Goal: Task Accomplishment & Management: Use online tool/utility

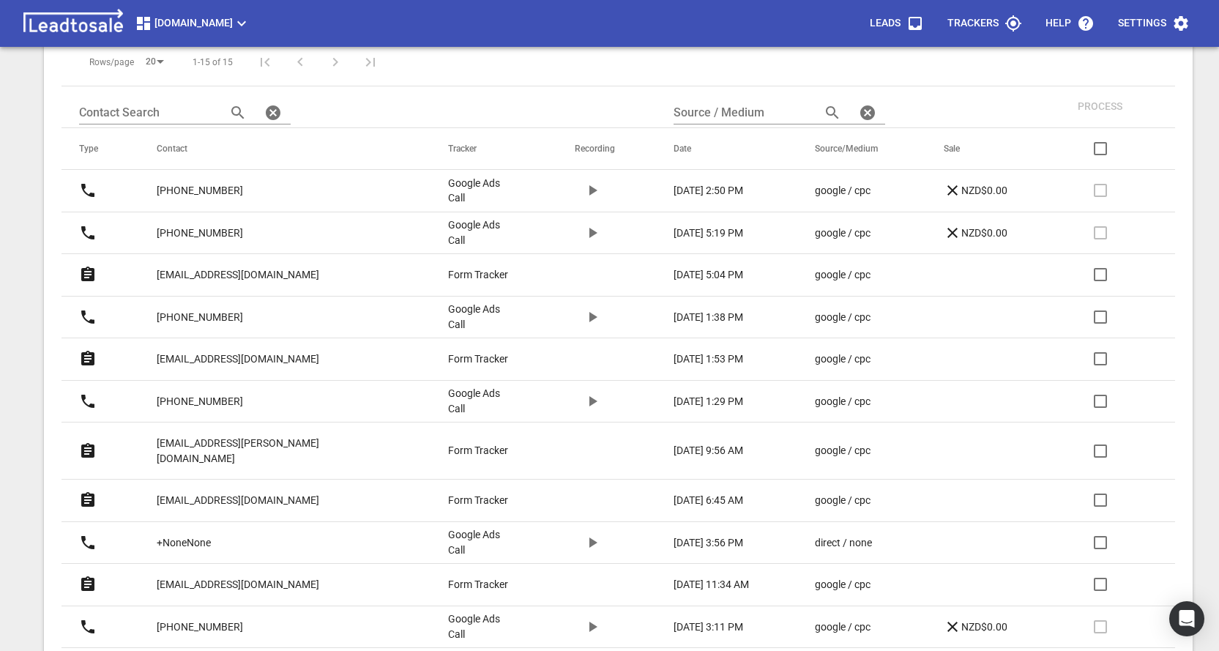
scroll to position [366, 0]
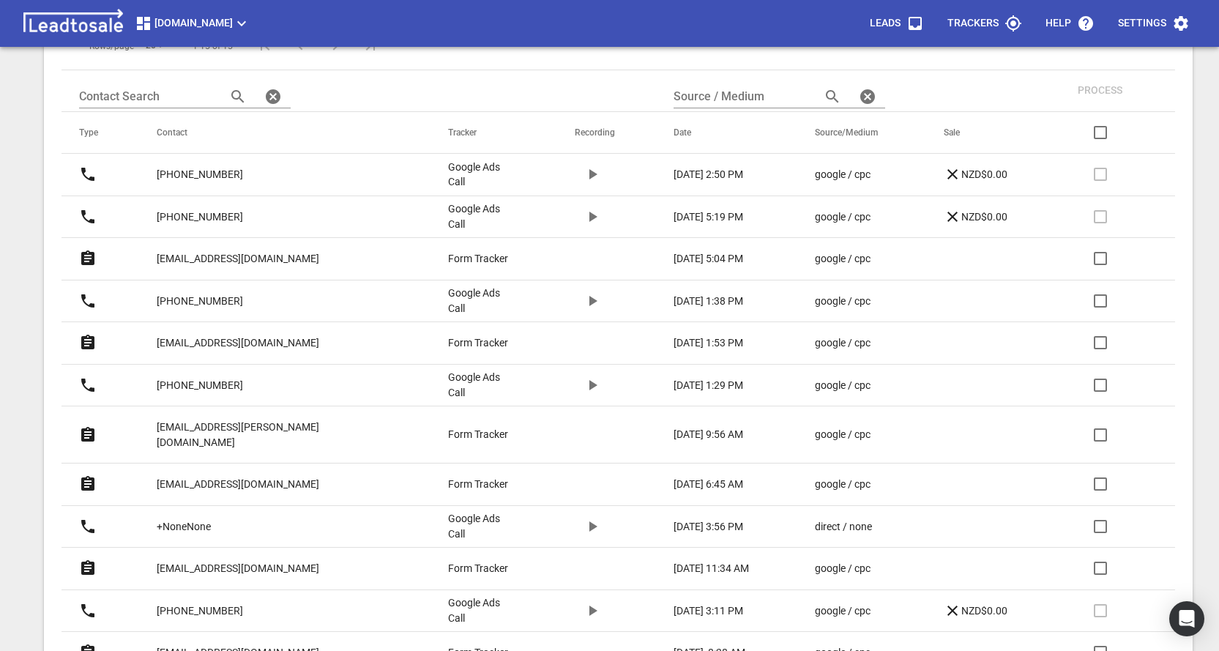
click at [231, 300] on p "+64211174229" at bounding box center [200, 301] width 86 height 15
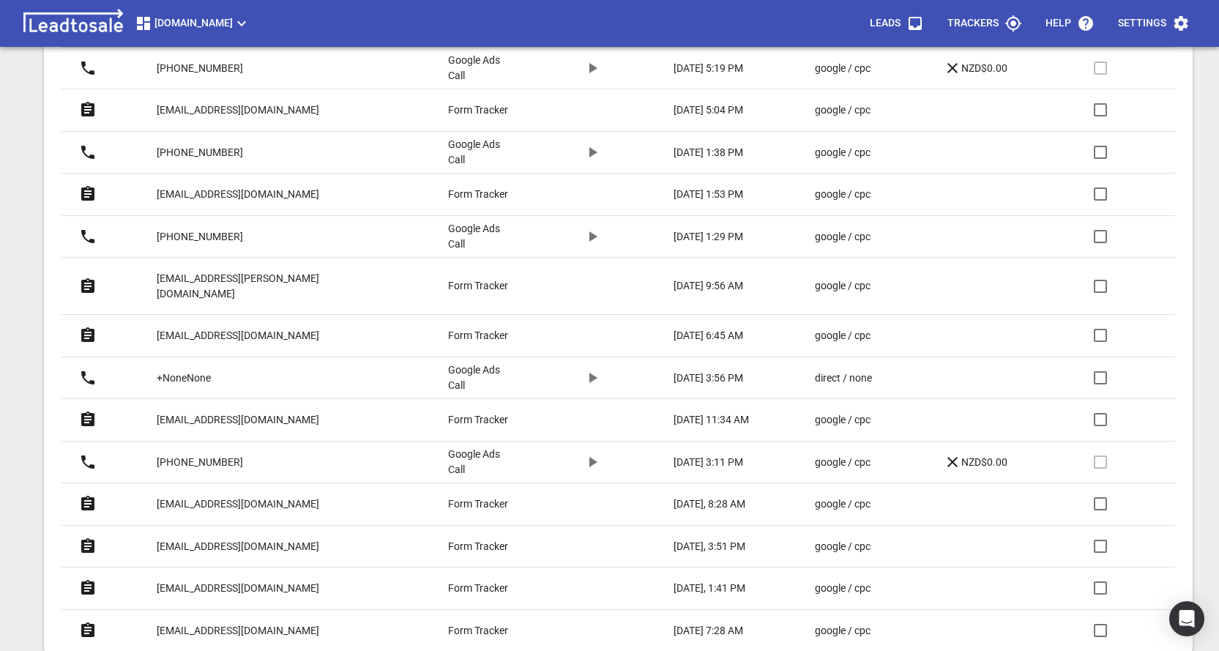
scroll to position [489, 0]
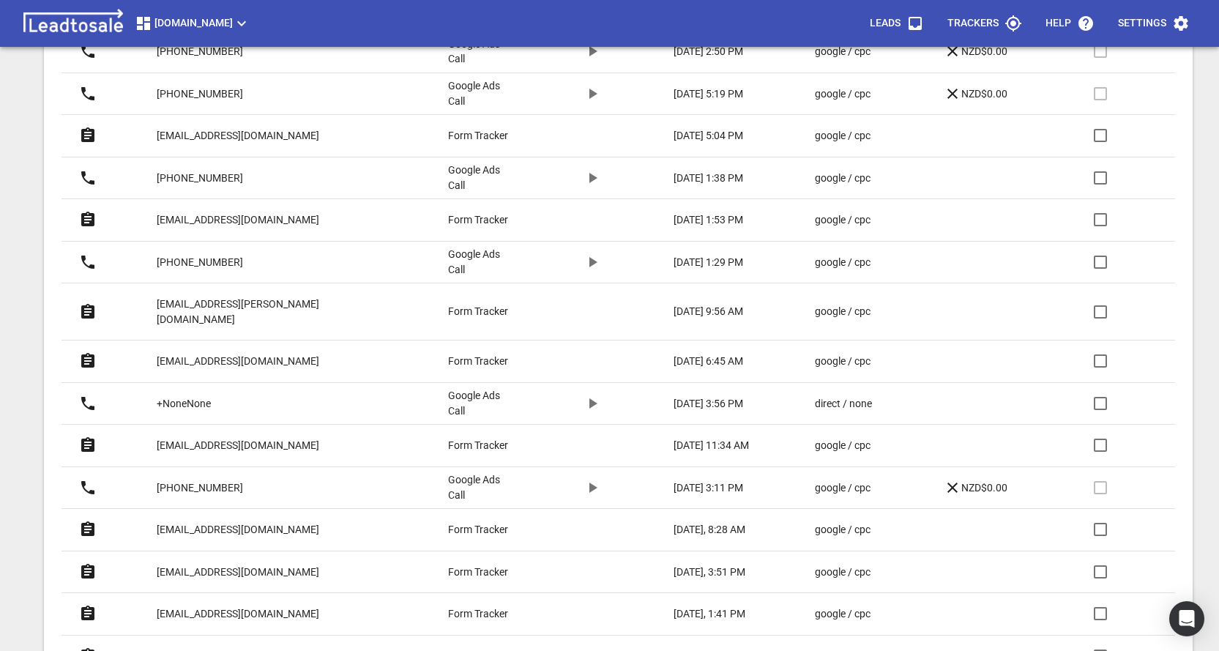
click at [226, 135] on p "[EMAIL_ADDRESS][DOMAIN_NAME]" at bounding box center [238, 135] width 163 height 15
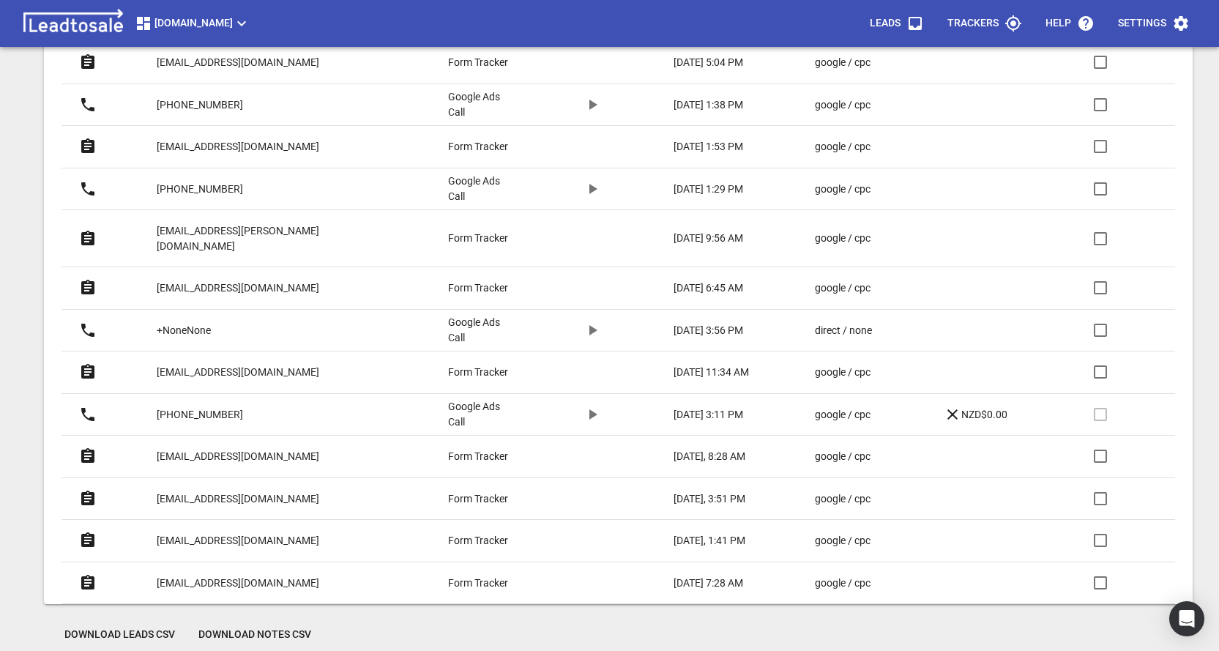
click at [219, 491] on p "[EMAIL_ADDRESS][DOMAIN_NAME]" at bounding box center [238, 498] width 163 height 15
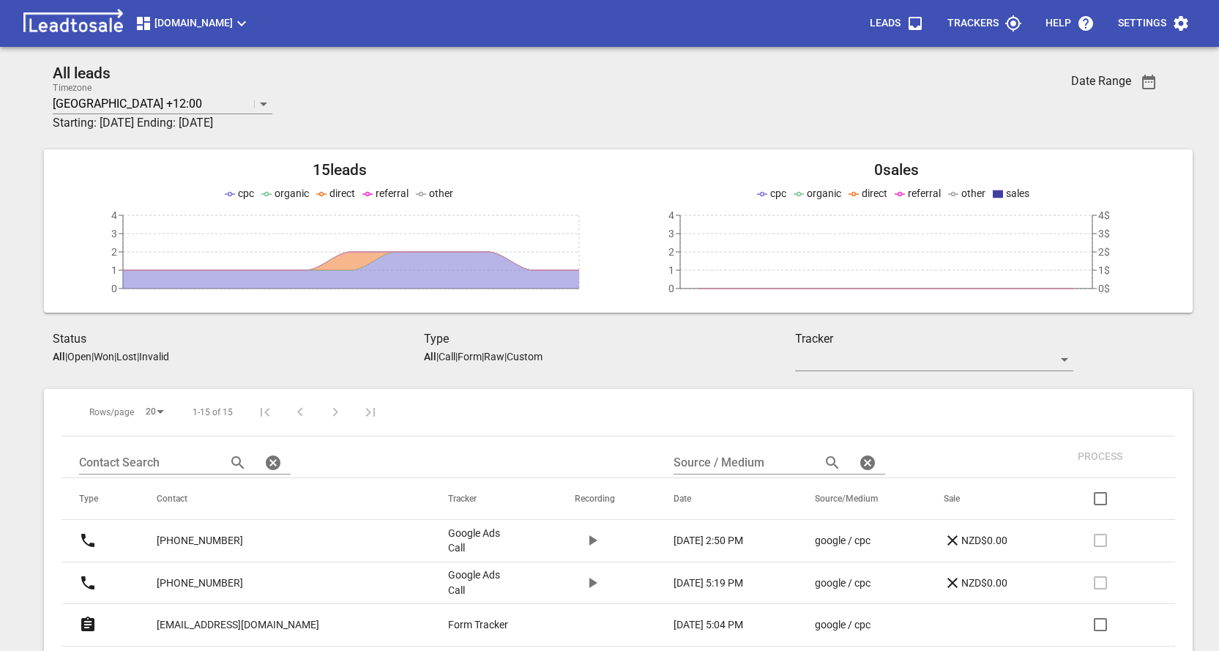
scroll to position [562, 0]
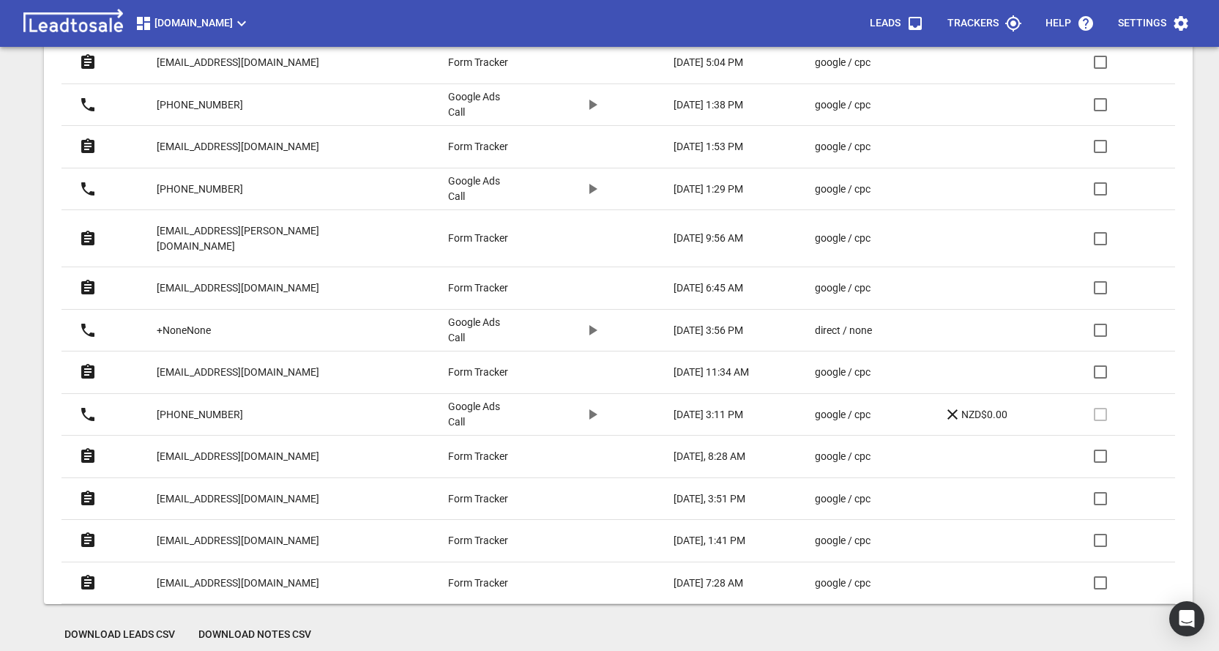
click at [213, 449] on p "[EMAIL_ADDRESS][DOMAIN_NAME]" at bounding box center [238, 456] width 163 height 15
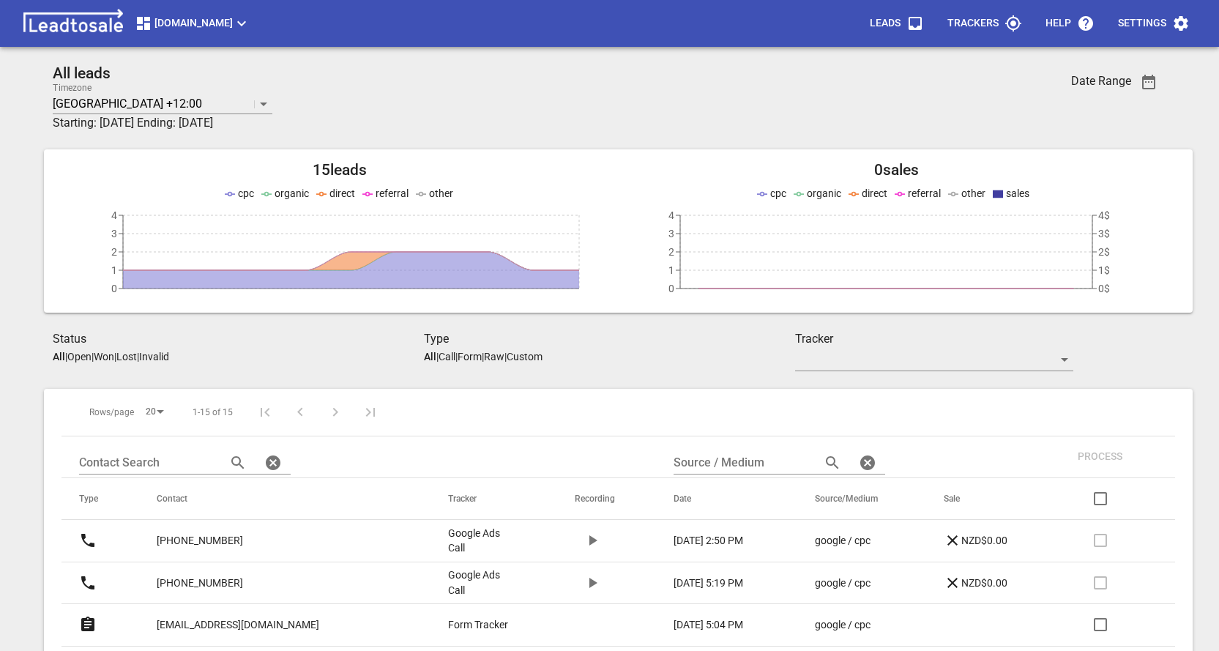
scroll to position [562, 0]
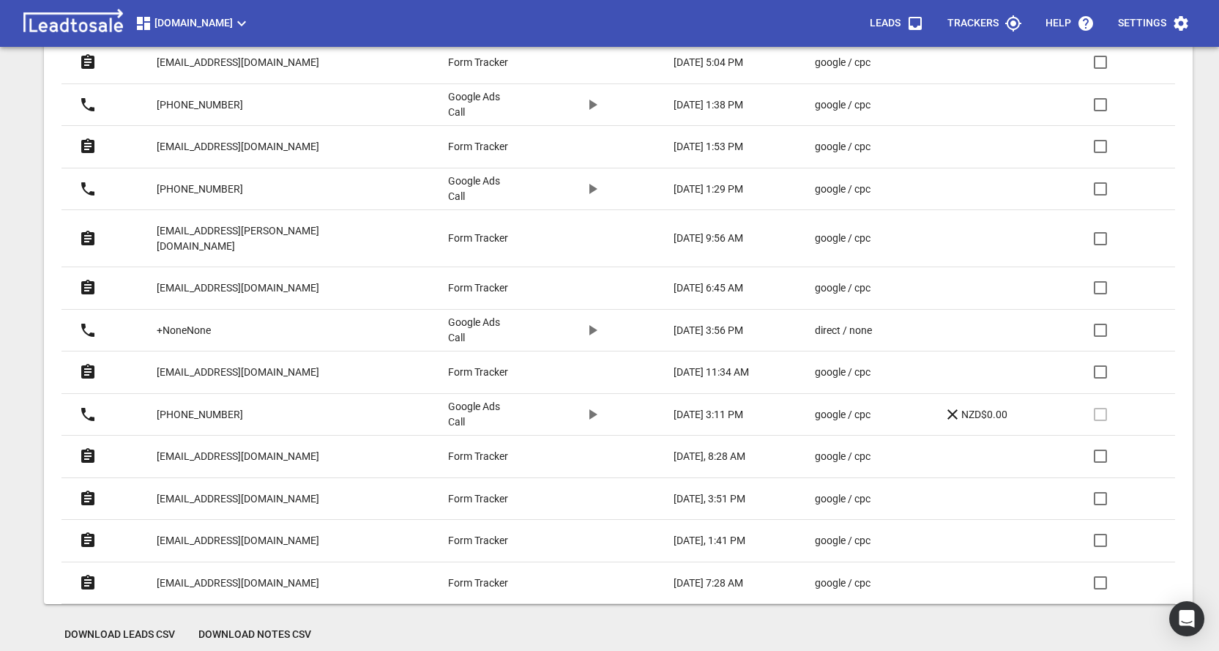
click at [208, 365] on p "[EMAIL_ADDRESS][DOMAIN_NAME]" at bounding box center [238, 372] width 163 height 15
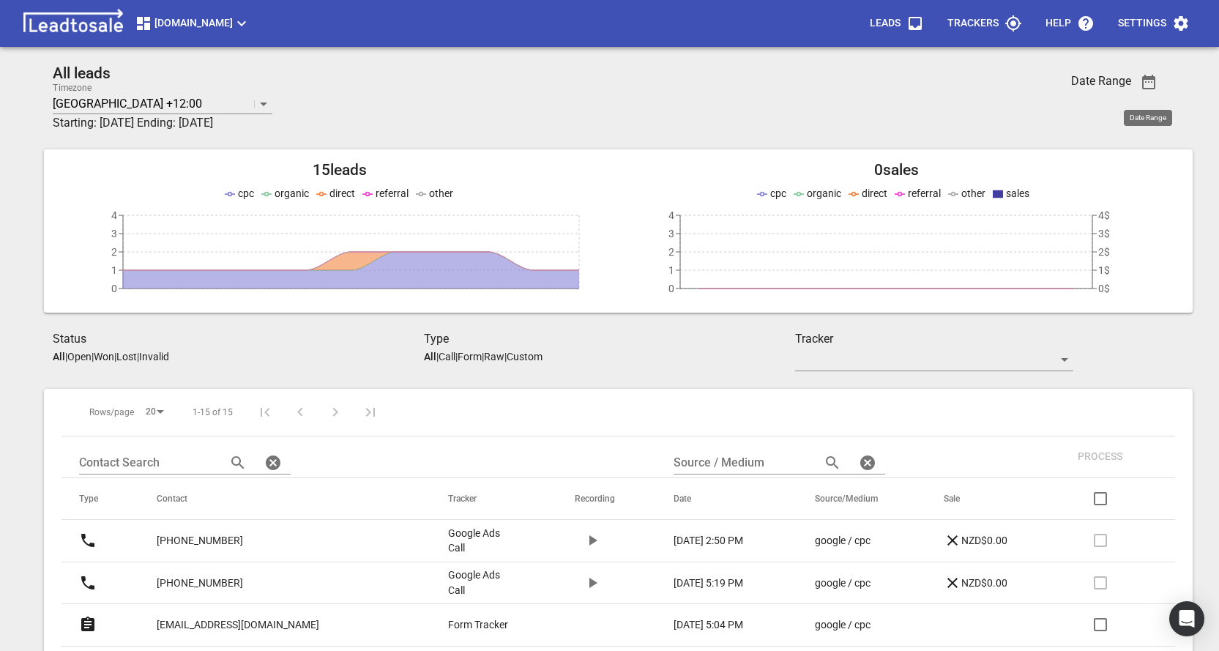
click at [1150, 83] on icon "button" at bounding box center [1149, 82] width 18 height 18
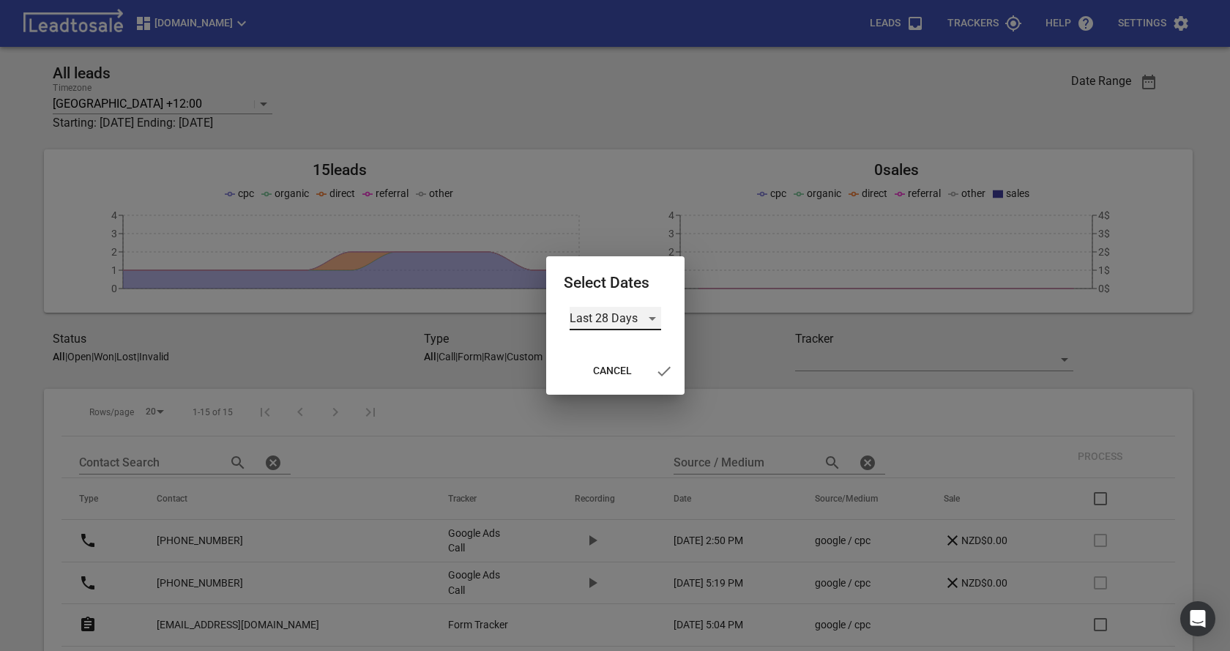
click at [628, 315] on div "Last 28 Days" at bounding box center [616, 318] width 92 height 23
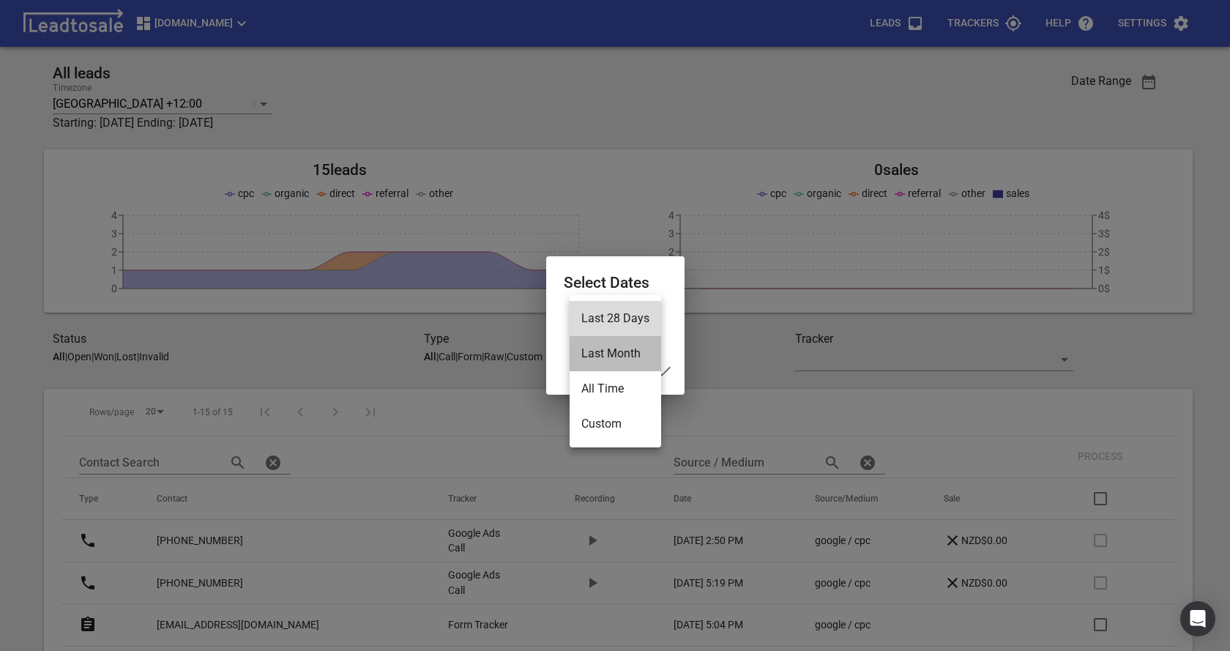
click at [603, 354] on li "Last Month" at bounding box center [616, 353] width 92 height 35
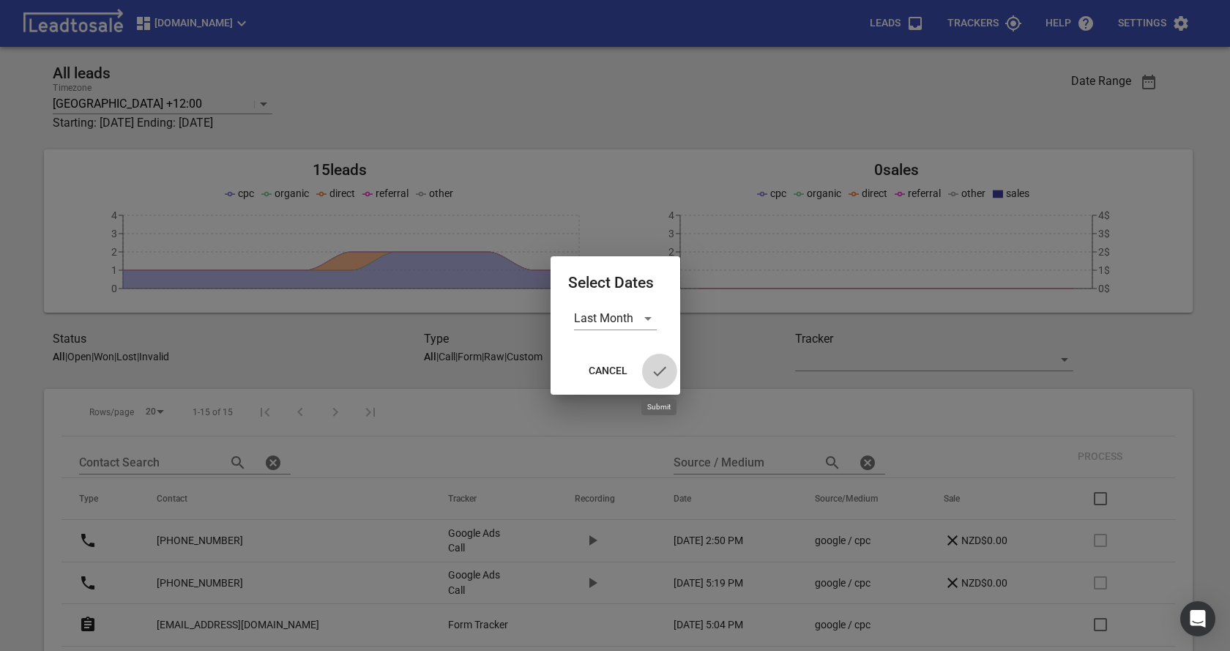
click at [662, 366] on icon "button" at bounding box center [660, 371] width 18 height 18
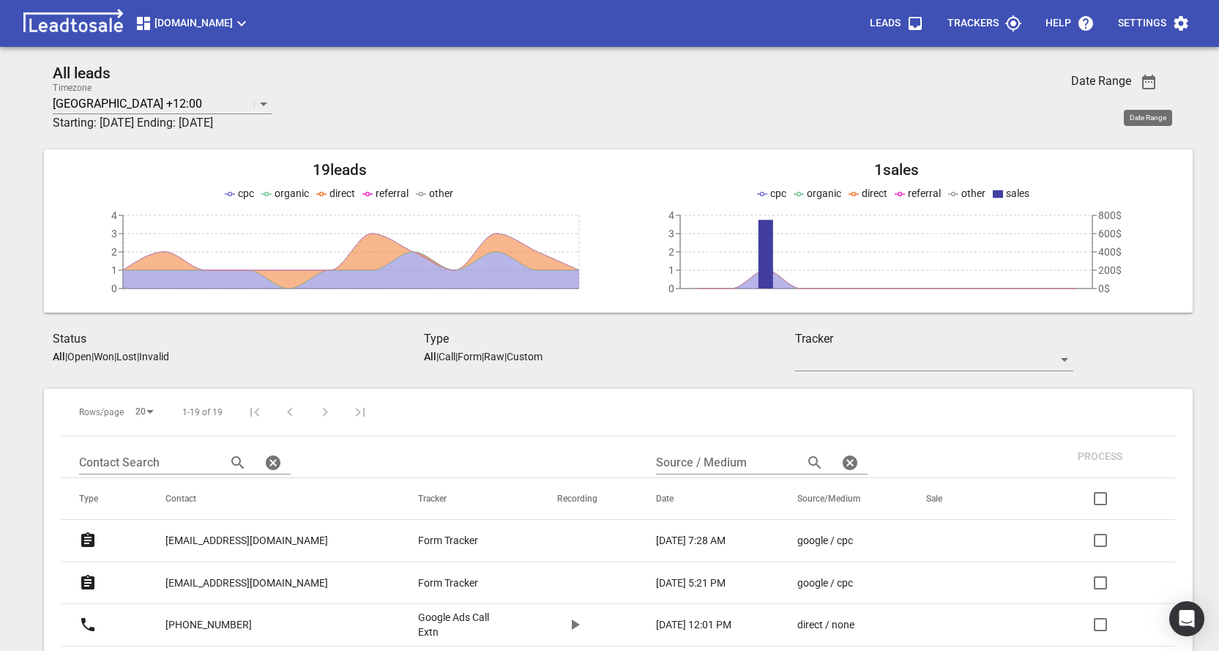
click at [1152, 82] on icon "button" at bounding box center [1148, 82] width 13 height 15
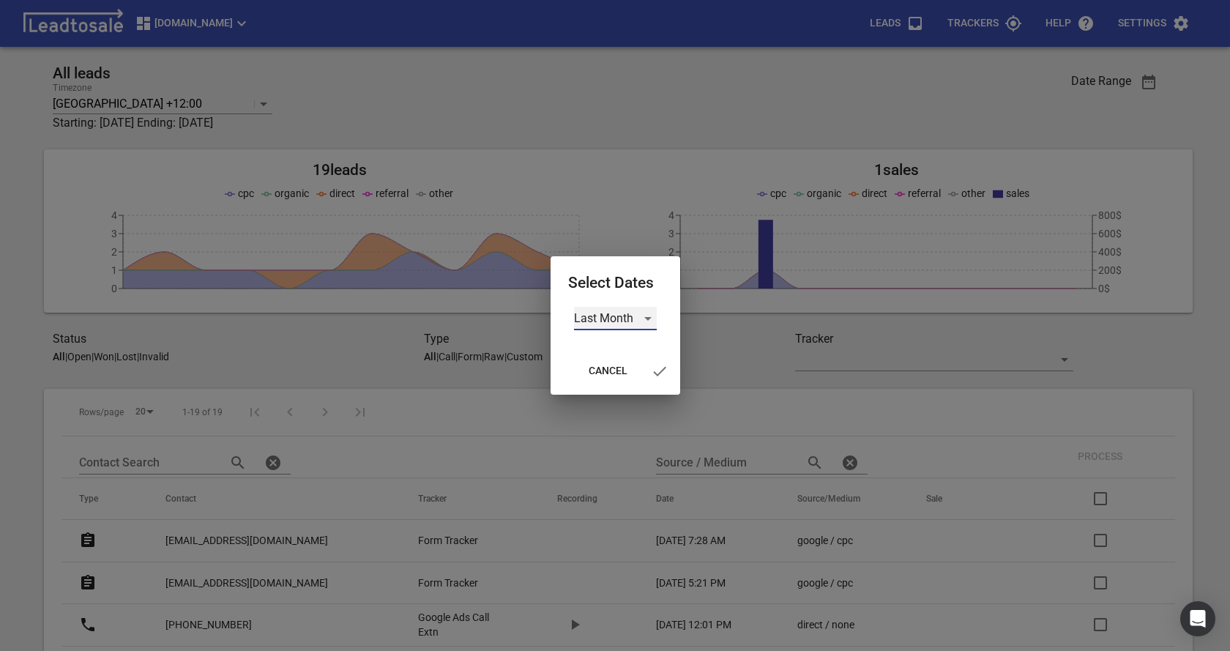
click at [617, 319] on div "Last Month" at bounding box center [615, 318] width 83 height 23
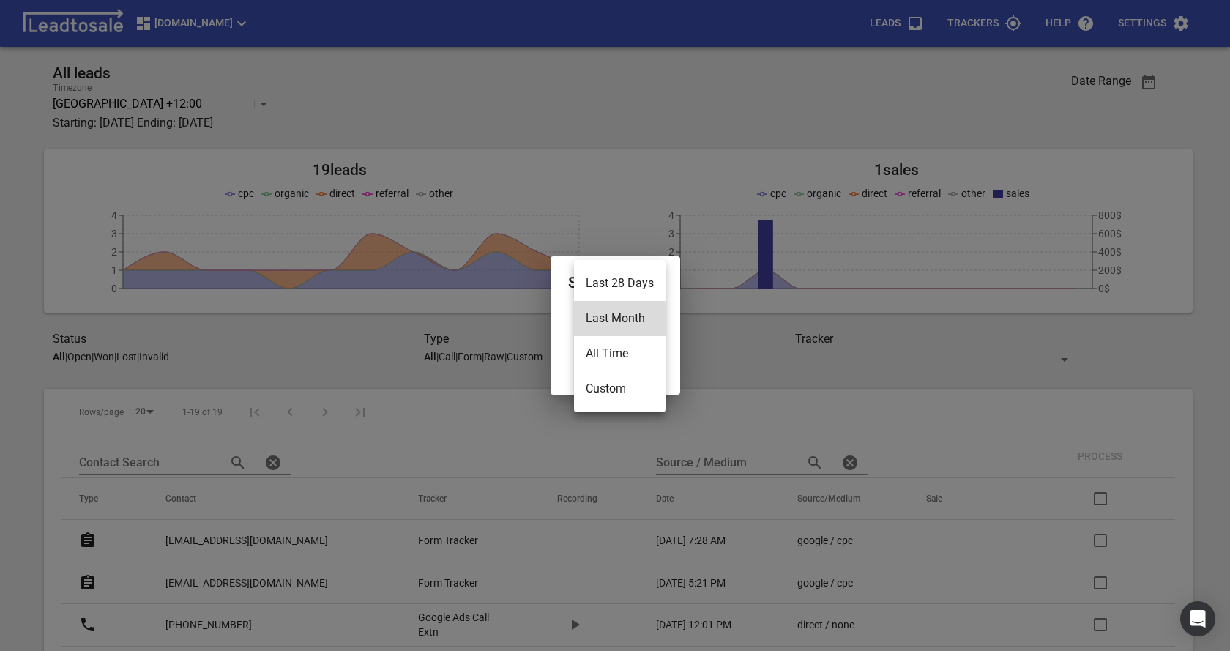
click at [611, 283] on li "Last 28 Days" at bounding box center [620, 283] width 92 height 35
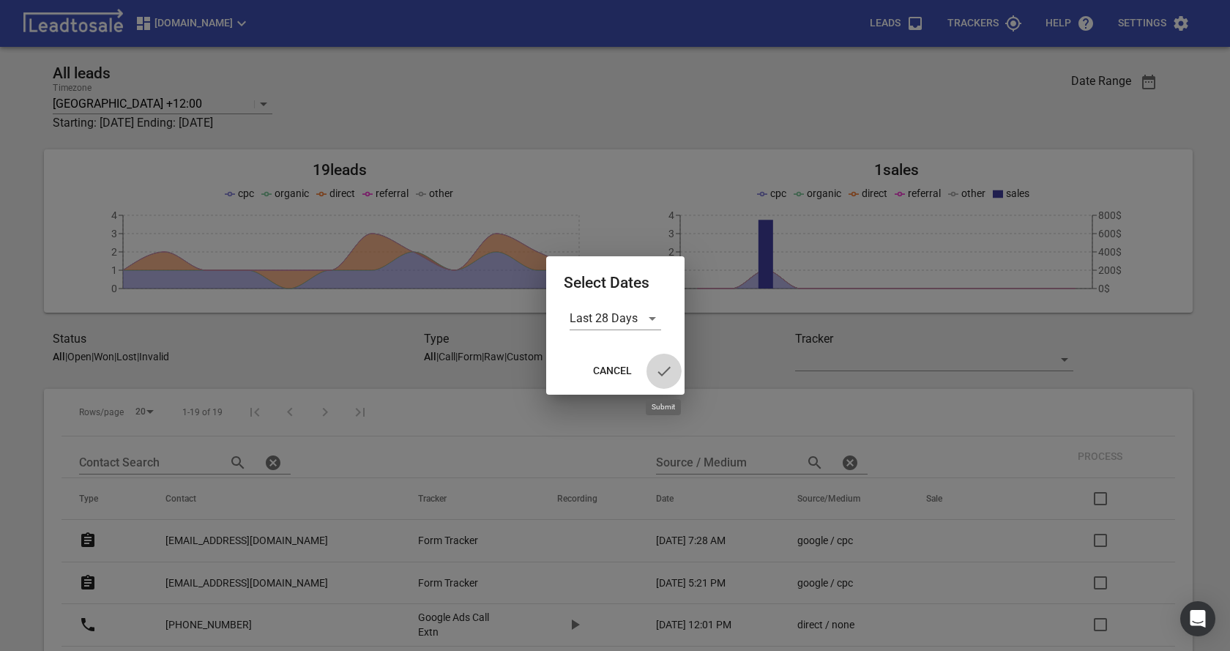
click at [661, 370] on icon "button" at bounding box center [664, 371] width 18 height 18
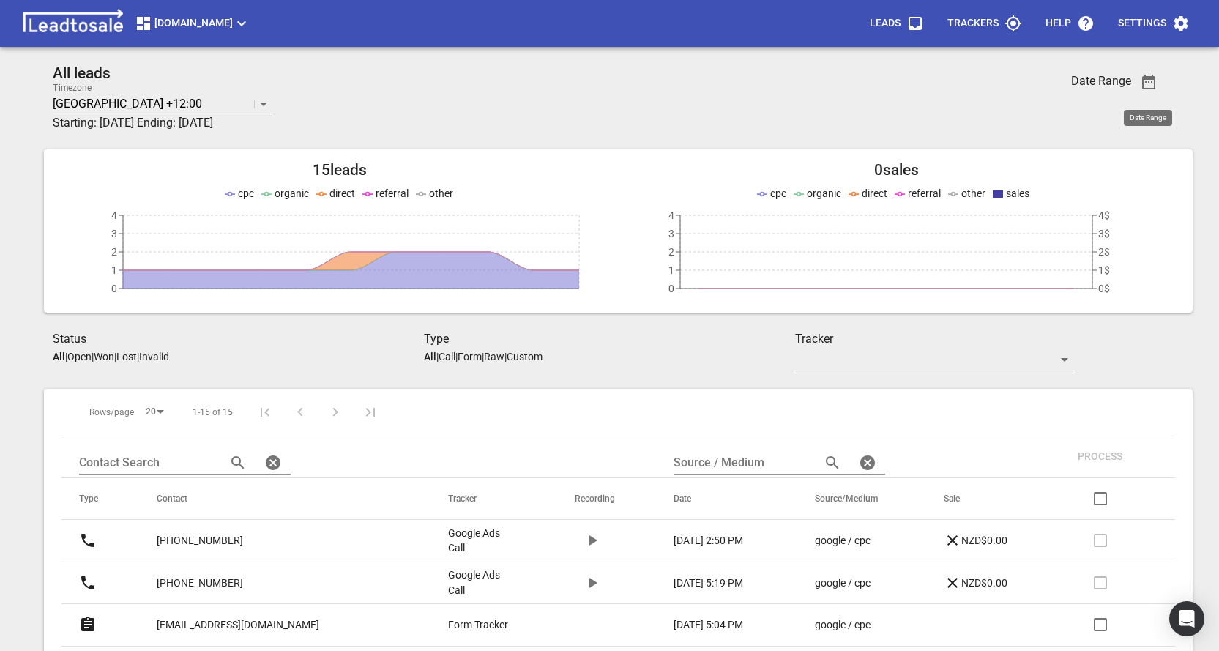
click at [86, 358] on p "Open" at bounding box center [79, 357] width 24 height 12
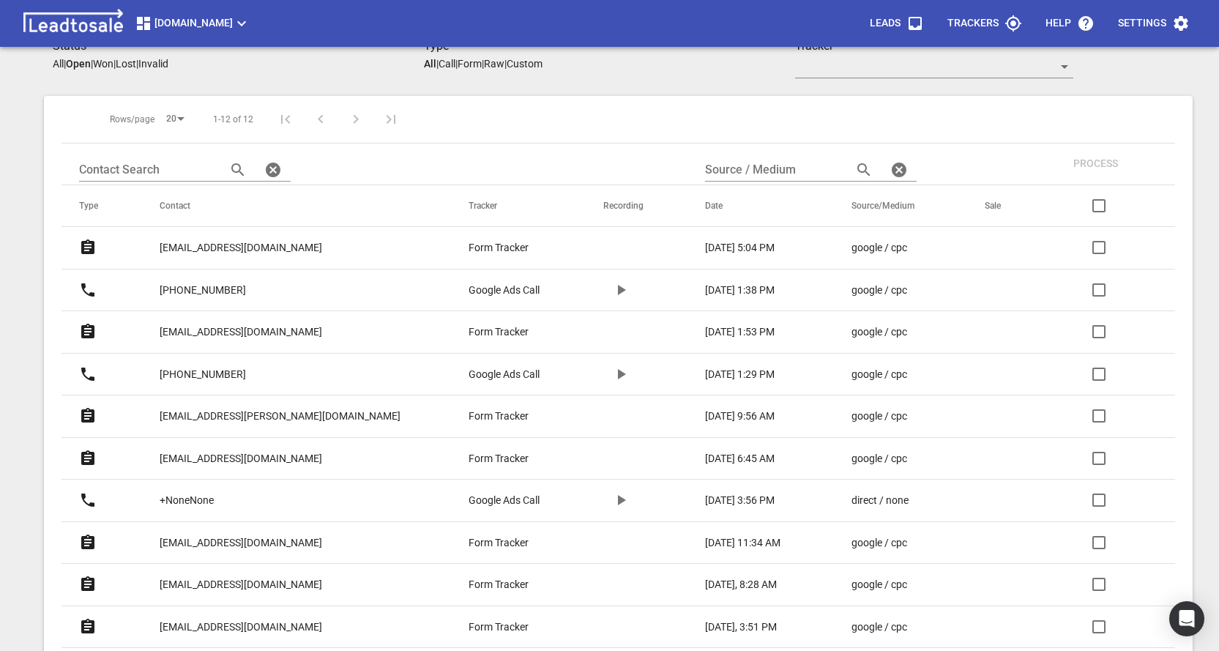
scroll to position [366, 0]
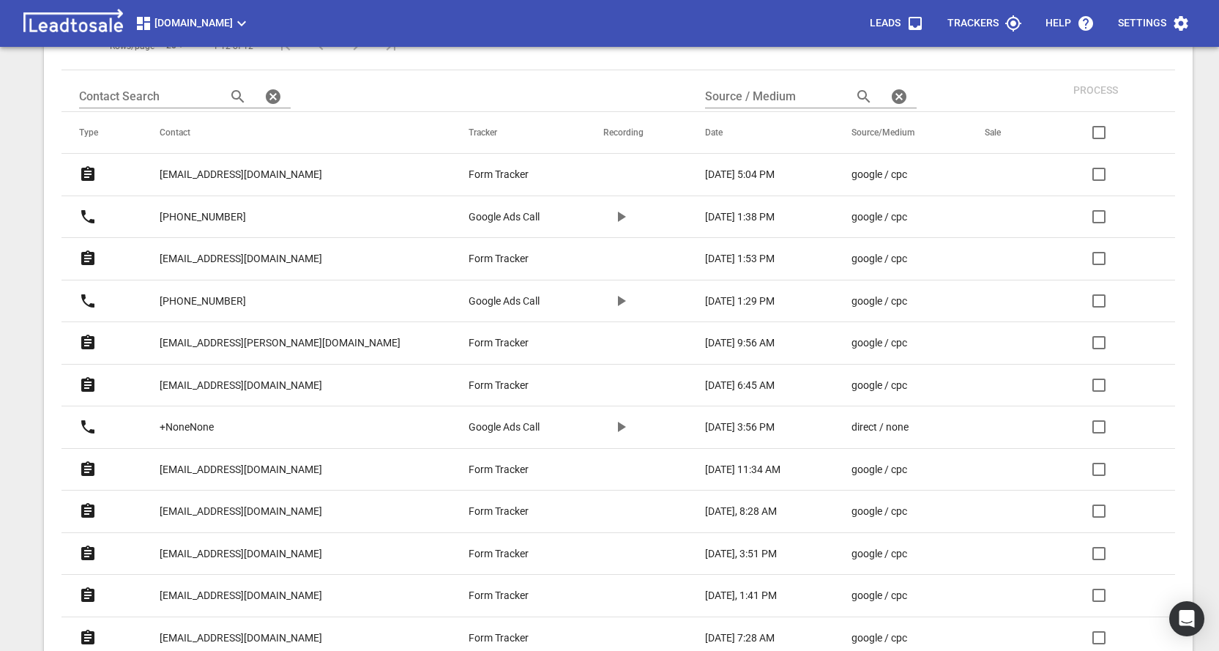
click at [234, 218] on p "[PHONE_NUMBER]" at bounding box center [203, 216] width 86 height 15
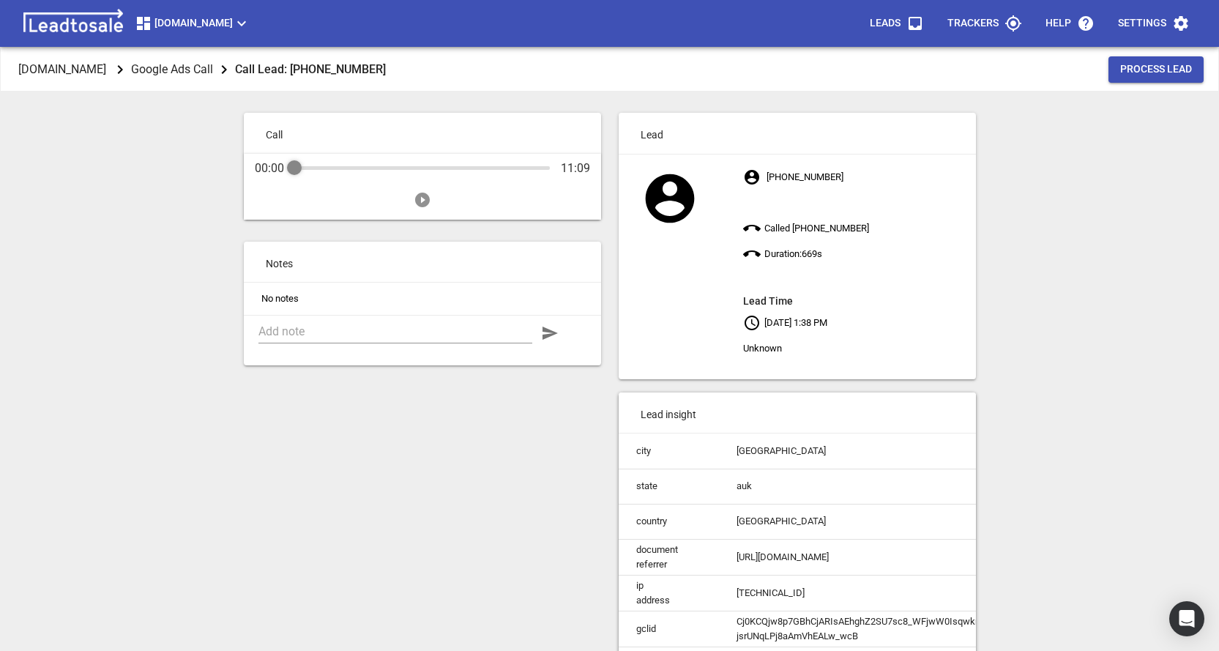
click at [420, 200] on icon "Play" at bounding box center [422, 200] width 15 height 15
click at [425, 198] on icon "Pause" at bounding box center [422, 200] width 15 height 15
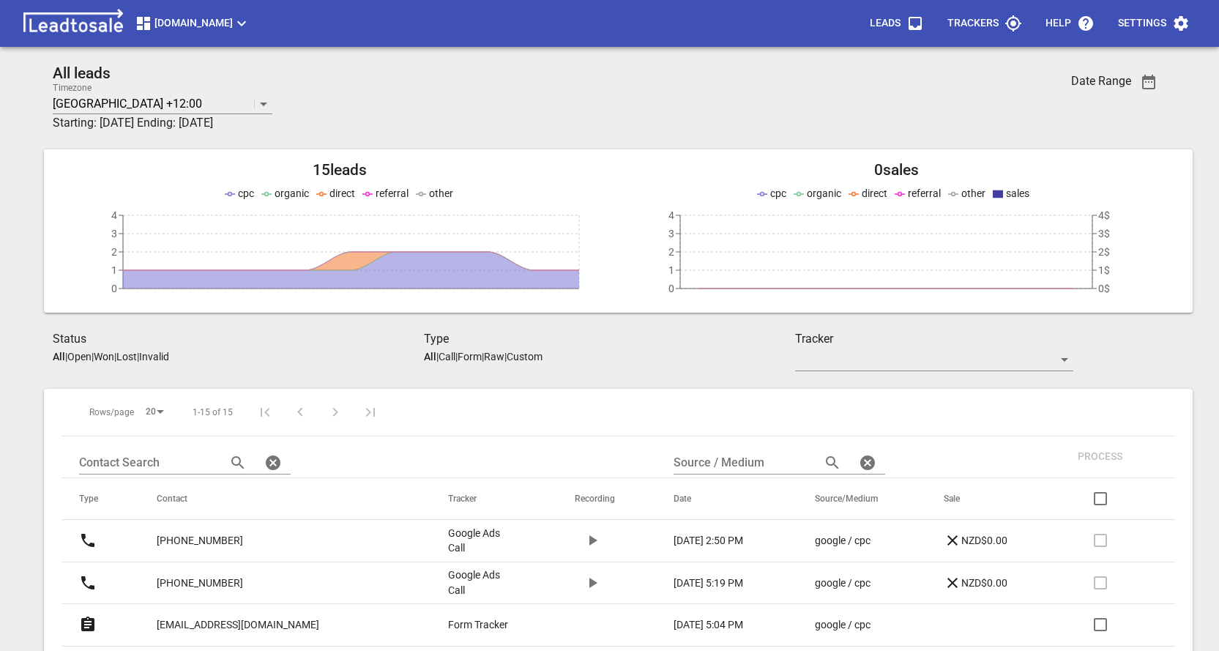
scroll to position [366, 0]
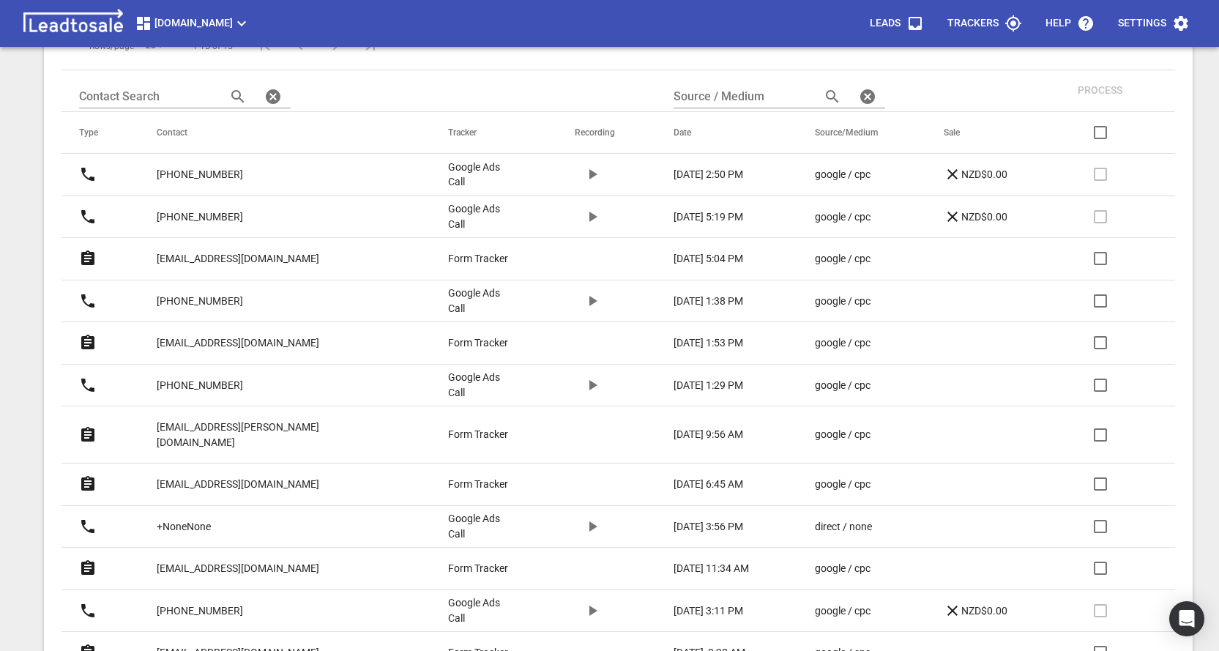
click at [234, 257] on p "jeankite@gmail.com" at bounding box center [238, 258] width 163 height 15
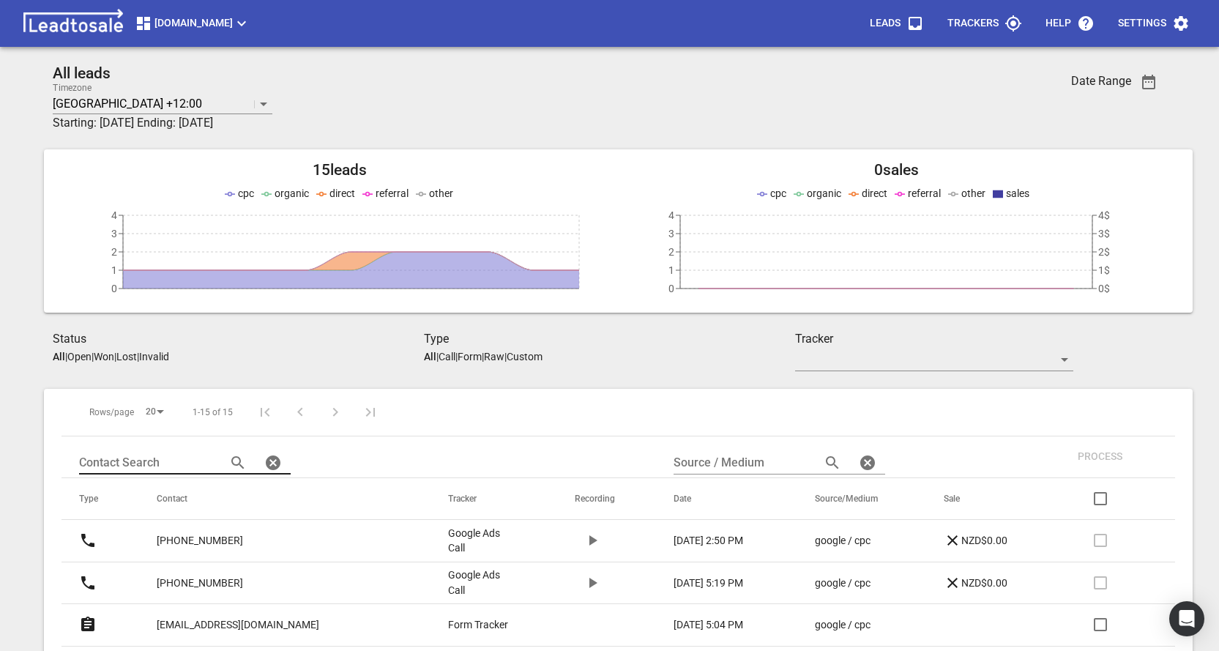
click at [233, 461] on icon "button" at bounding box center [237, 462] width 12 height 12
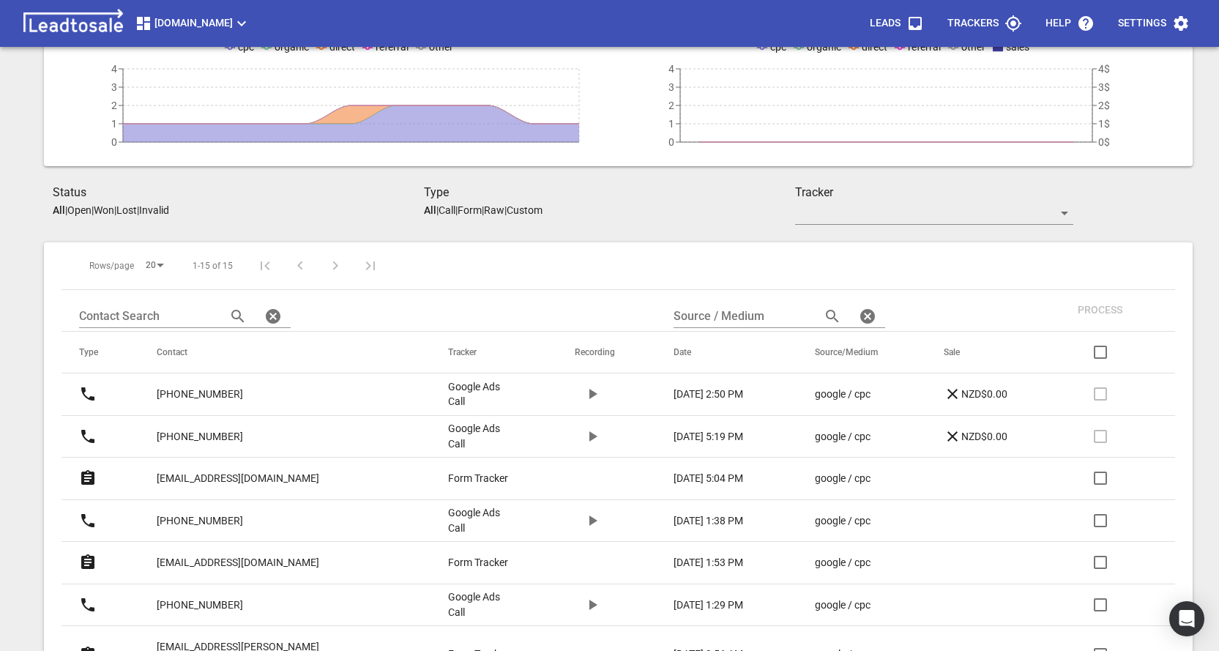
scroll to position [220, 0]
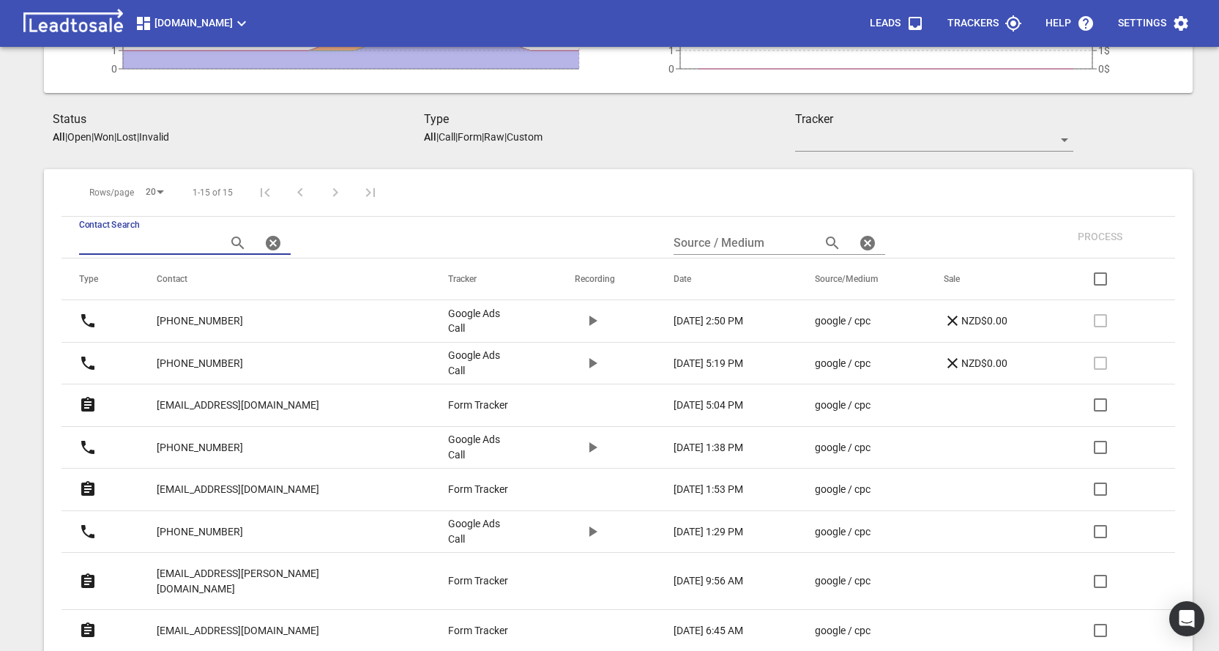
click at [105, 242] on input "text" at bounding box center [146, 242] width 135 height 23
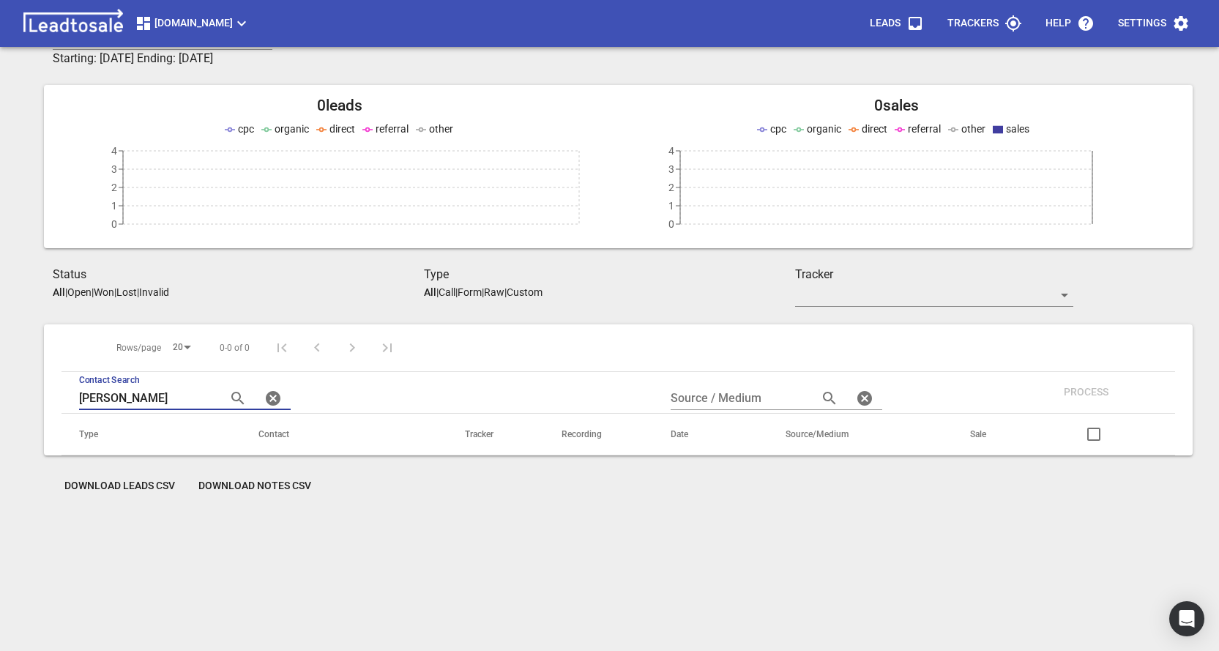
scroll to position [64, 0]
type input "l"
drag, startPoint x: 83, startPoint y: 400, endPoint x: 75, endPoint y: 400, distance: 8.8
click at [75, 400] on th "Contact Search 021489422" at bounding box center [255, 393] width 386 height 42
type input "6421489422"
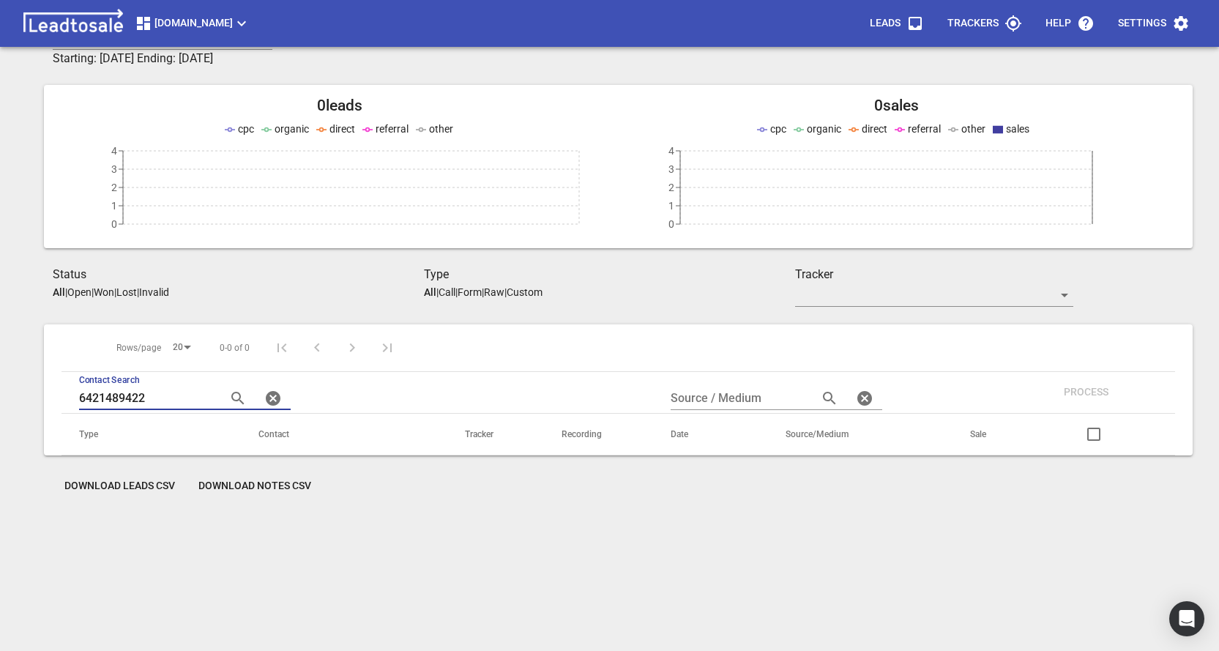
drag, startPoint x: 148, startPoint y: 398, endPoint x: 55, endPoint y: 390, distance: 93.3
click at [55, 390] on div "Rows/page 20 0-0 of 0 Contact Search 6421489422 Source / Medium Process Type Co…" at bounding box center [618, 389] width 1149 height 131
click at [267, 399] on icon "button" at bounding box center [273, 399] width 18 height 18
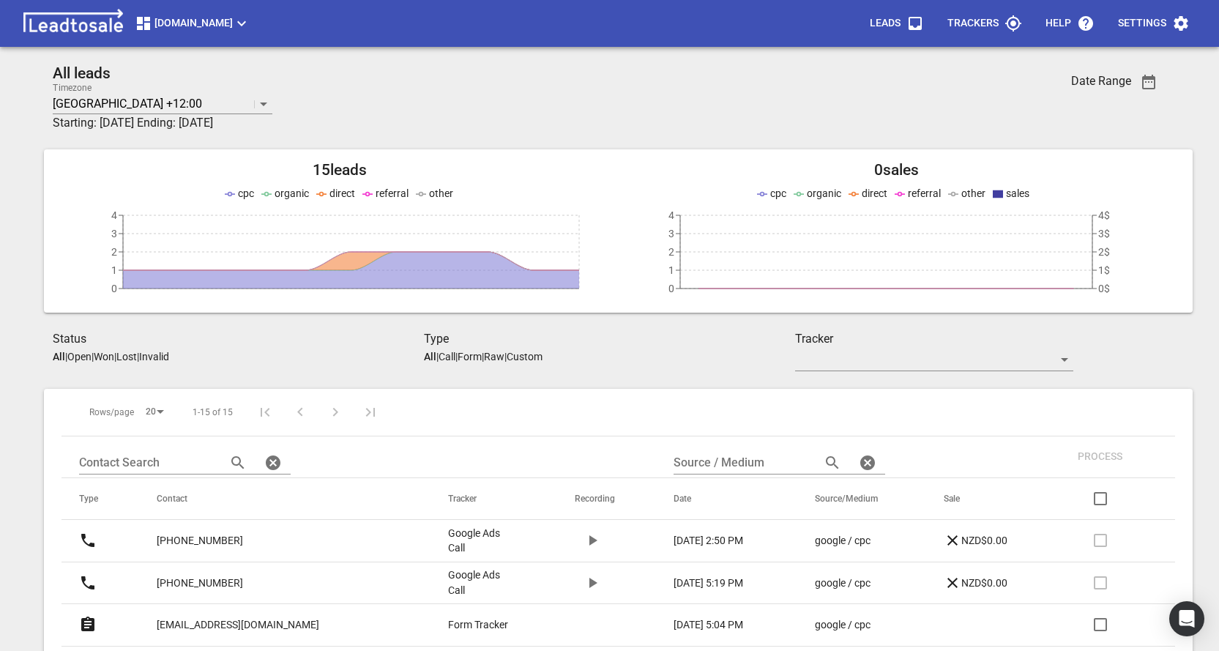
click at [83, 357] on p "Open" at bounding box center [79, 357] width 24 height 12
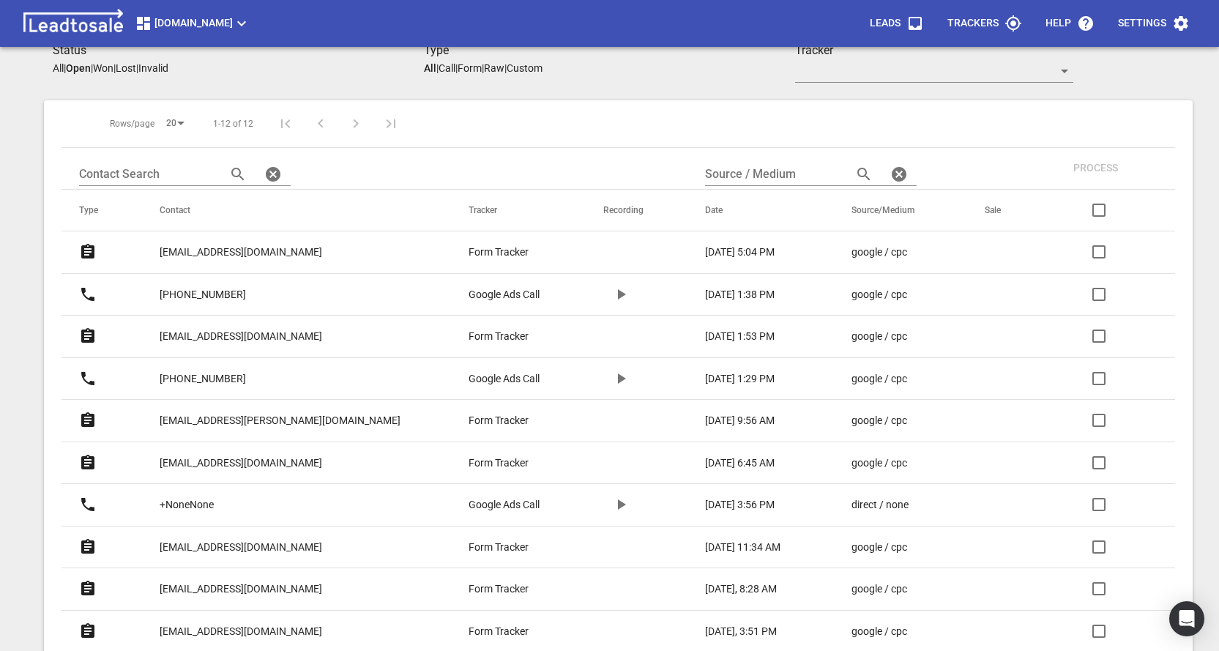
scroll to position [293, 0]
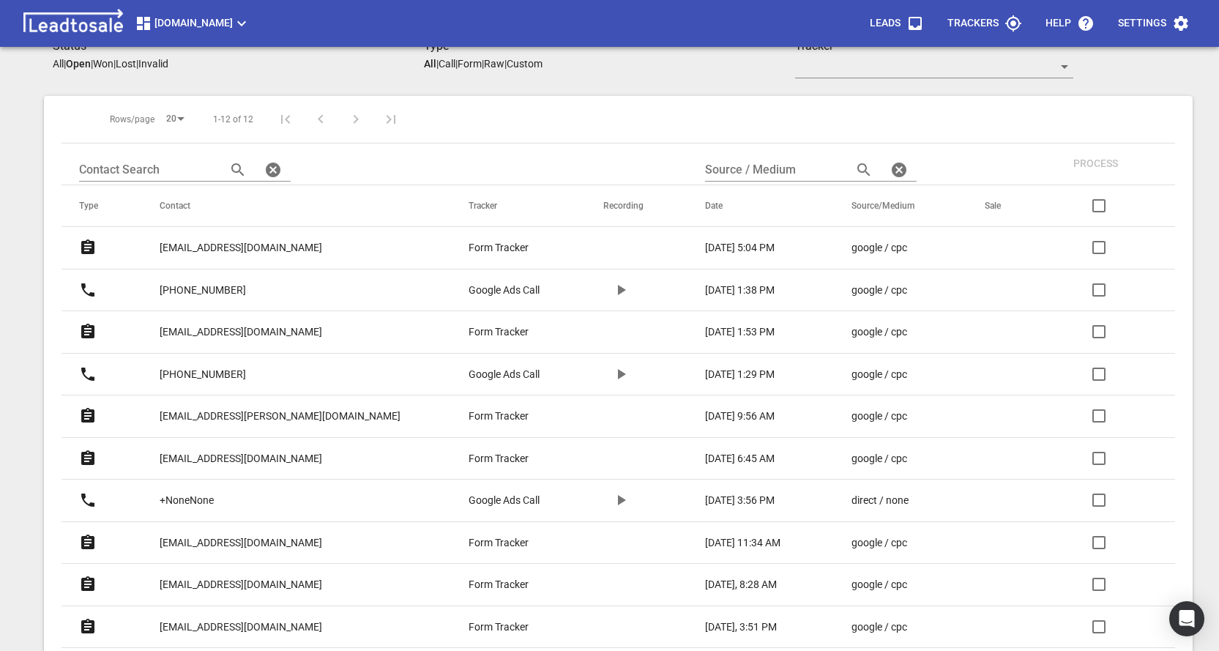
click at [264, 415] on p "[EMAIL_ADDRESS][PERSON_NAME][DOMAIN_NAME]" at bounding box center [280, 416] width 241 height 15
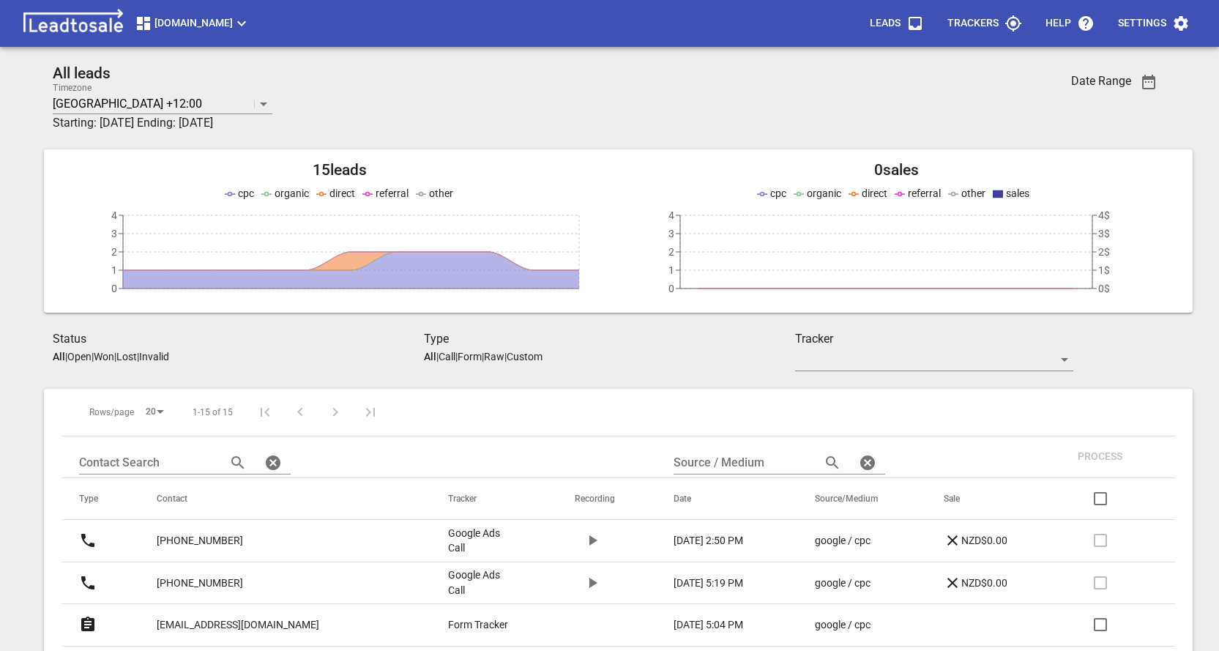
scroll to position [293, 0]
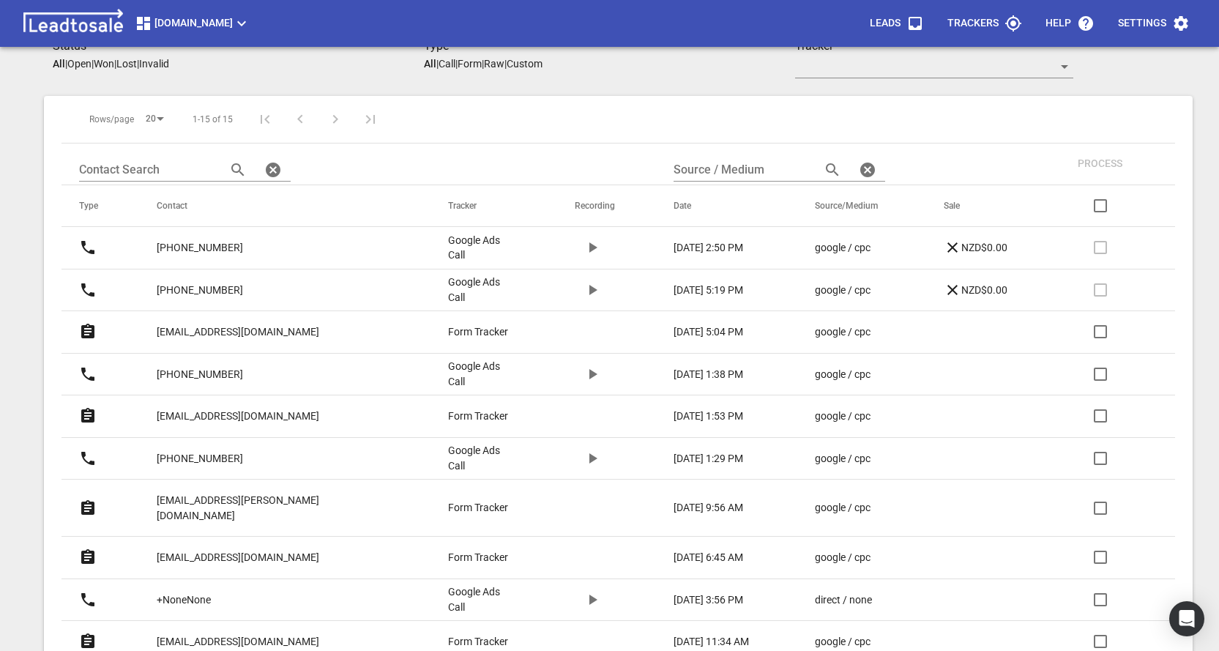
click at [230, 457] on p "[PHONE_NUMBER]" at bounding box center [200, 458] width 86 height 15
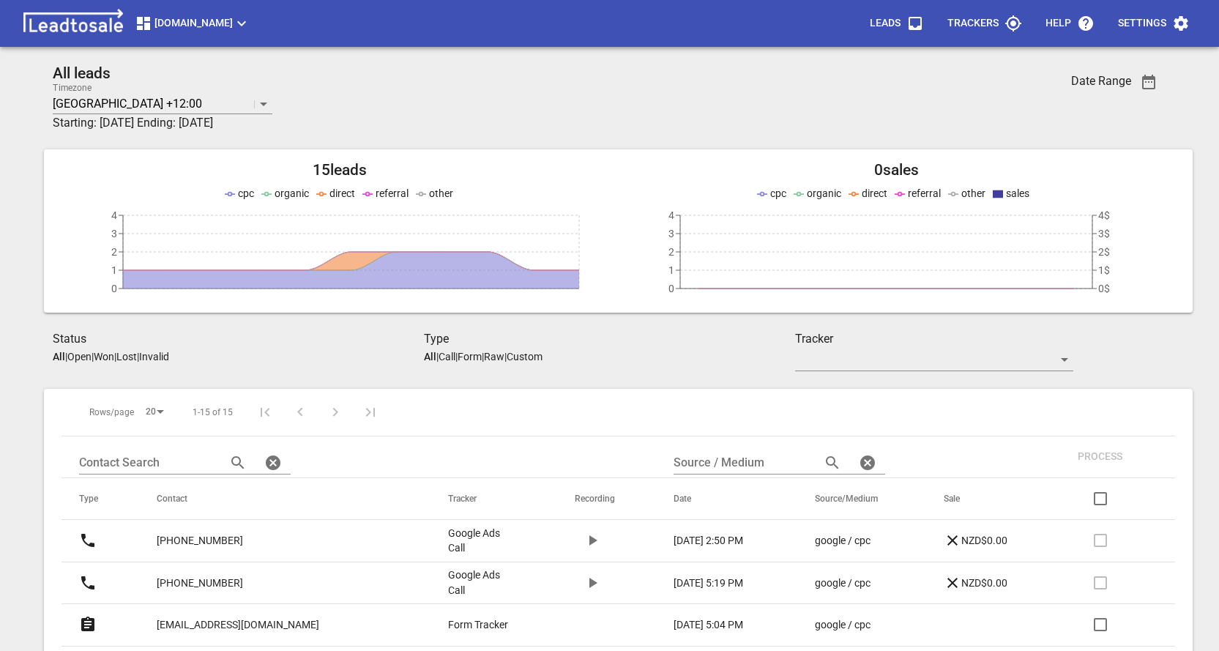
scroll to position [293, 0]
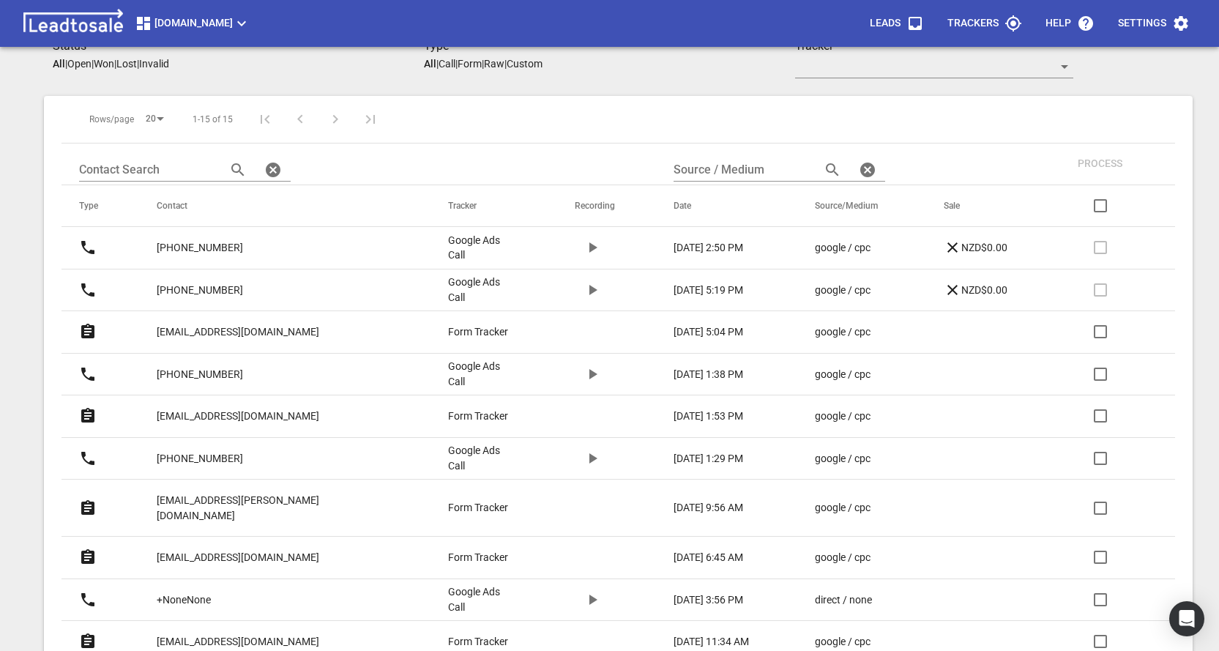
click at [275, 501] on p "[EMAIL_ADDRESS][PERSON_NAME][DOMAIN_NAME]" at bounding box center [273, 508] width 233 height 30
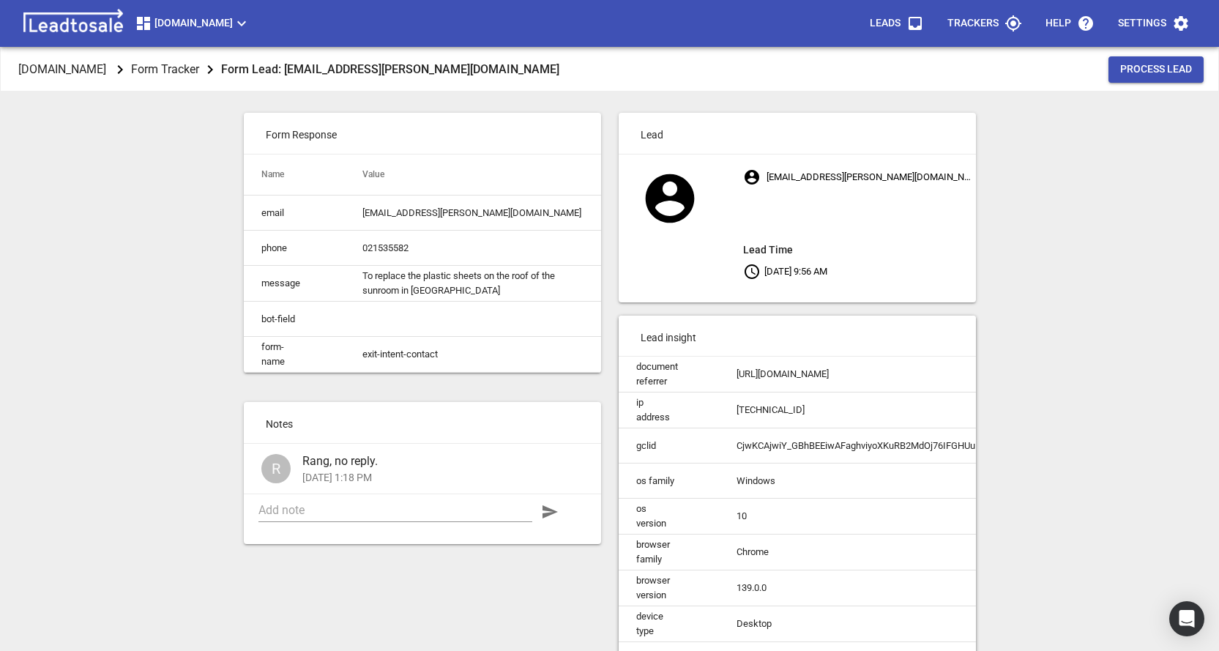
click at [1128, 73] on span "Process Lead" at bounding box center [1156, 69] width 72 height 15
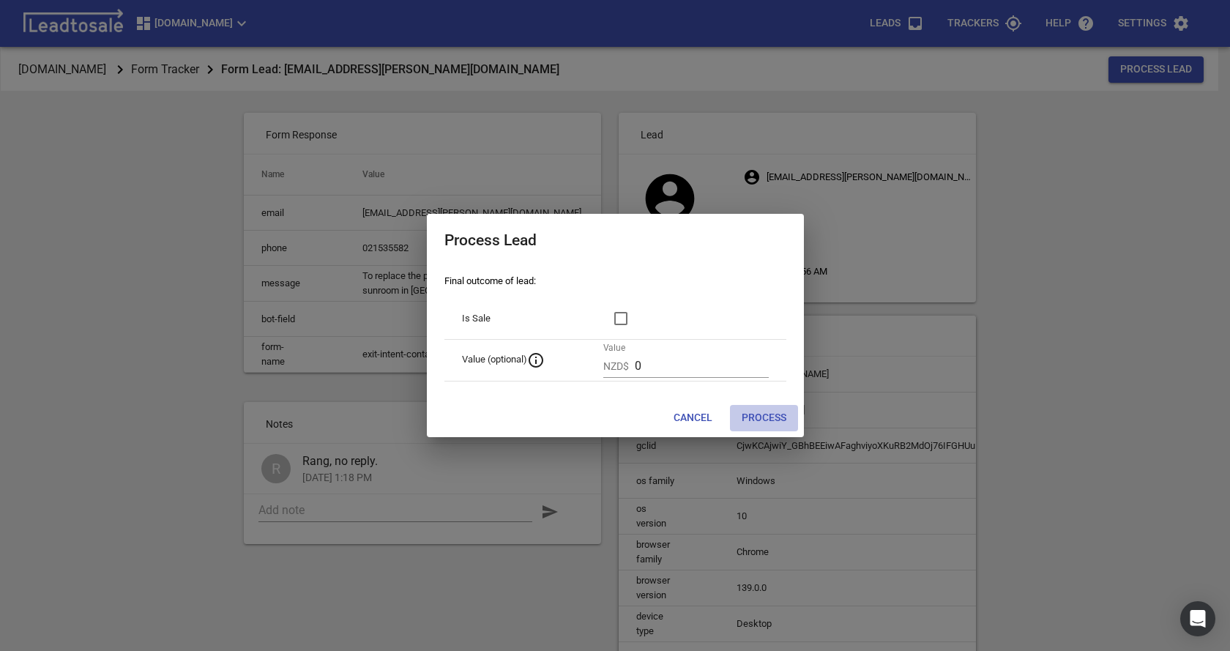
click at [758, 418] on span "Process" at bounding box center [764, 418] width 45 height 15
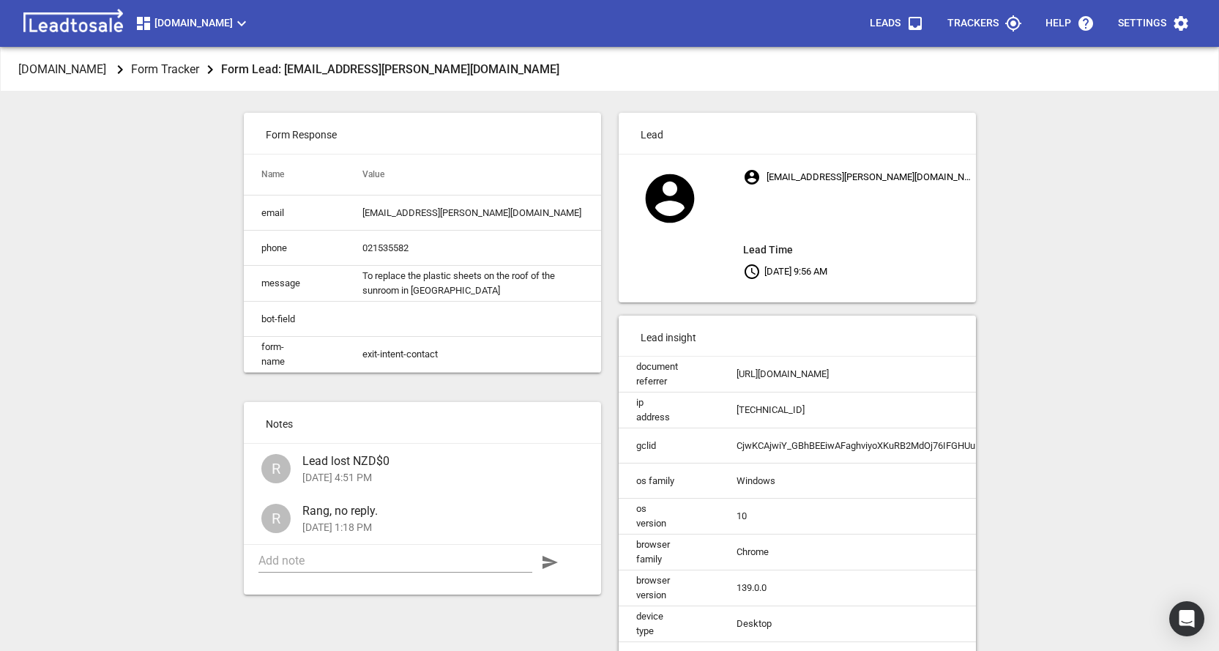
click at [1034, 431] on div "Design2renovate.co.nz Form Tracker Form Lead: dobrila.lopez@gmail.com Form Resp…" at bounding box center [609, 373] width 1207 height 651
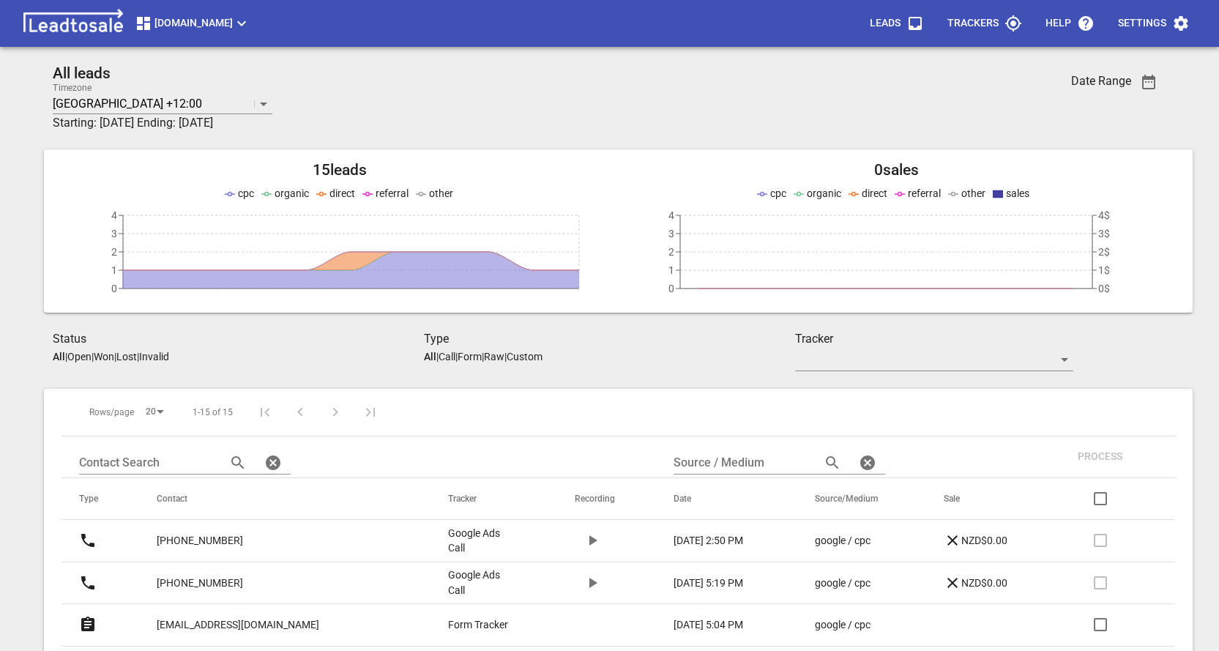
scroll to position [293, 0]
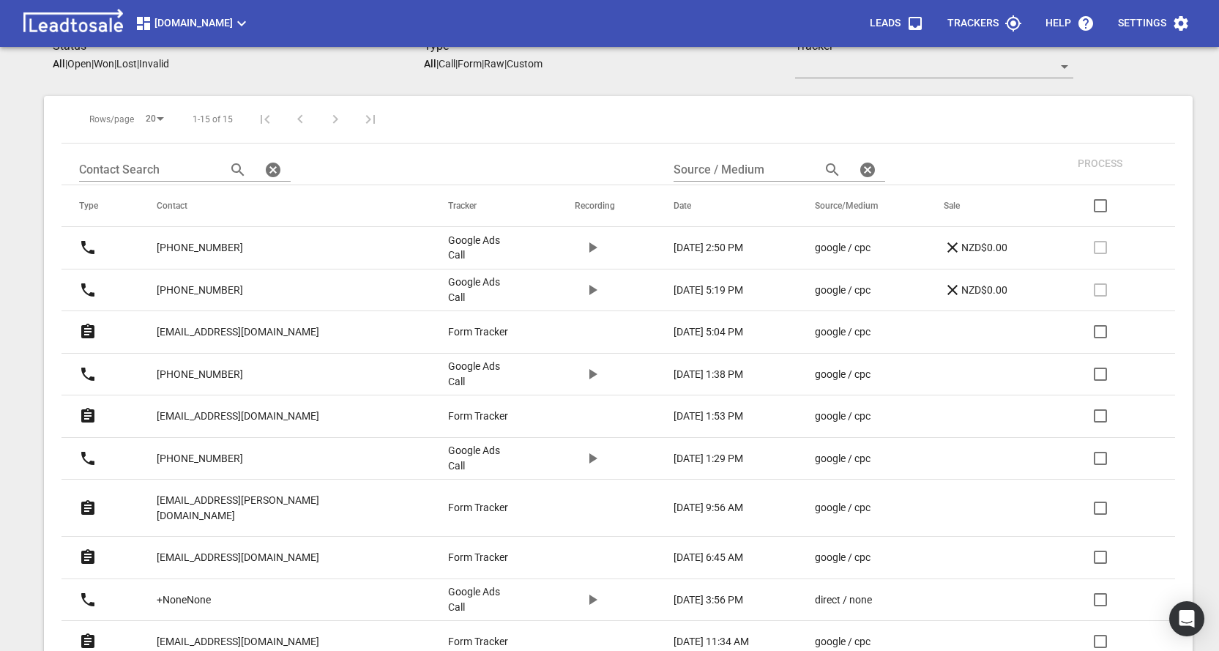
click at [1103, 498] on input "checkbox" at bounding box center [1100, 508] width 35 height 35
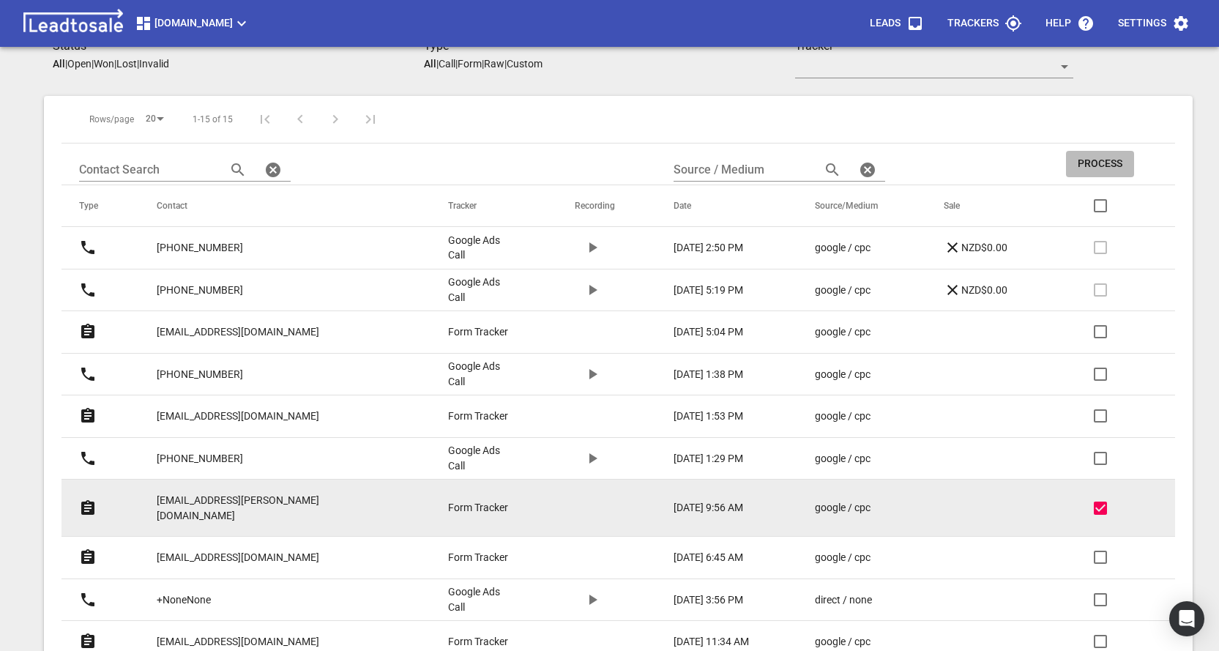
click at [1095, 163] on span "Process" at bounding box center [1100, 164] width 45 height 15
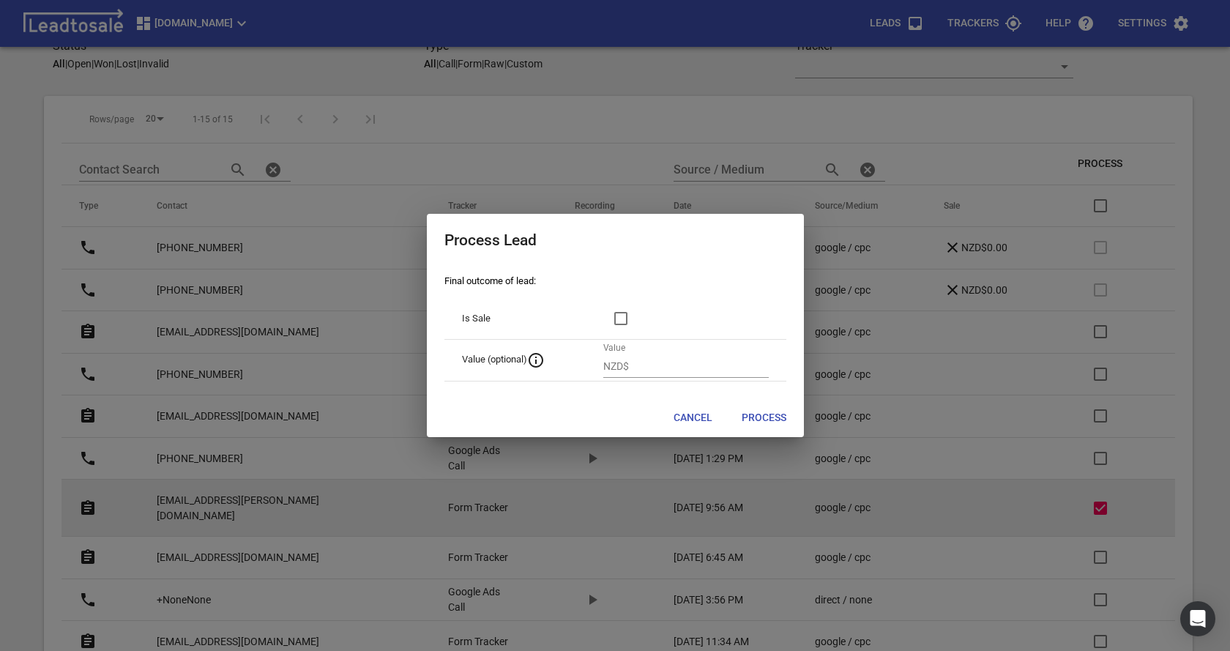
click at [772, 417] on span "Process" at bounding box center [764, 418] width 45 height 15
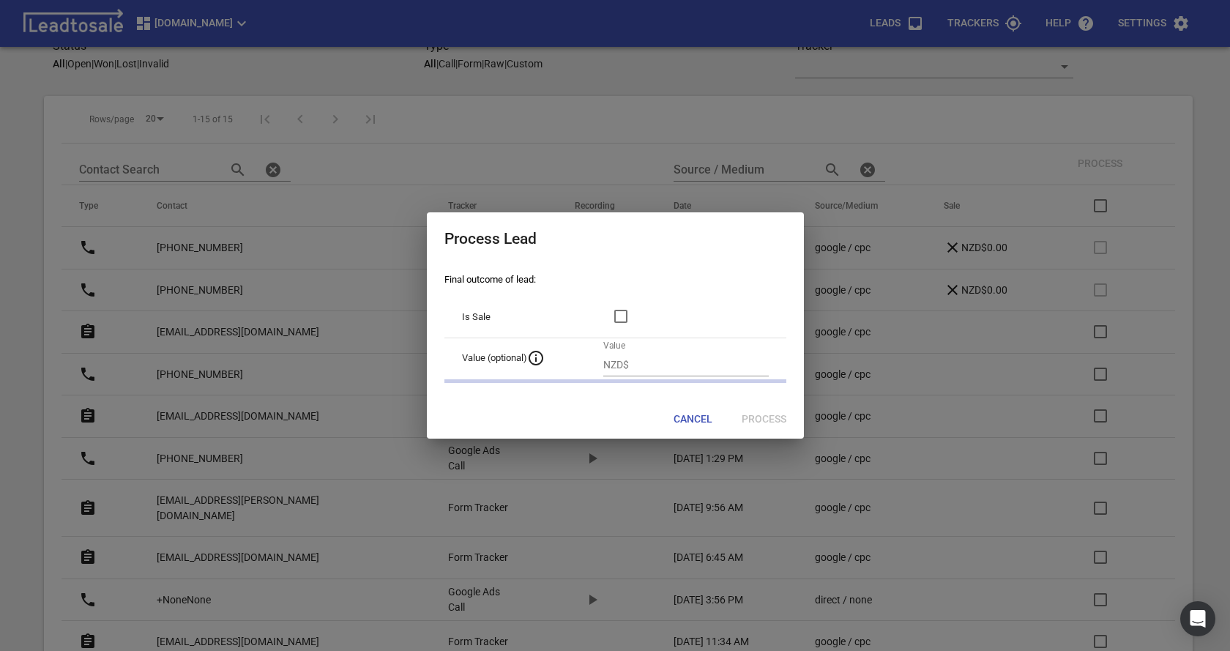
checkbox input "false"
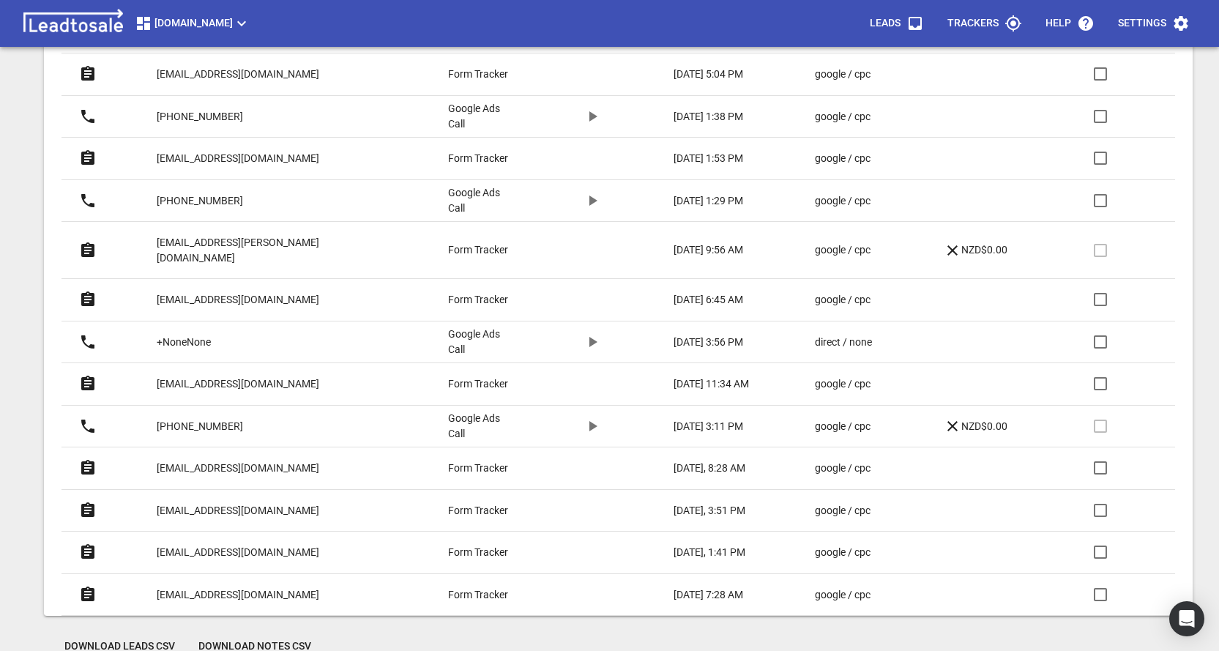
scroll to position [562, 0]
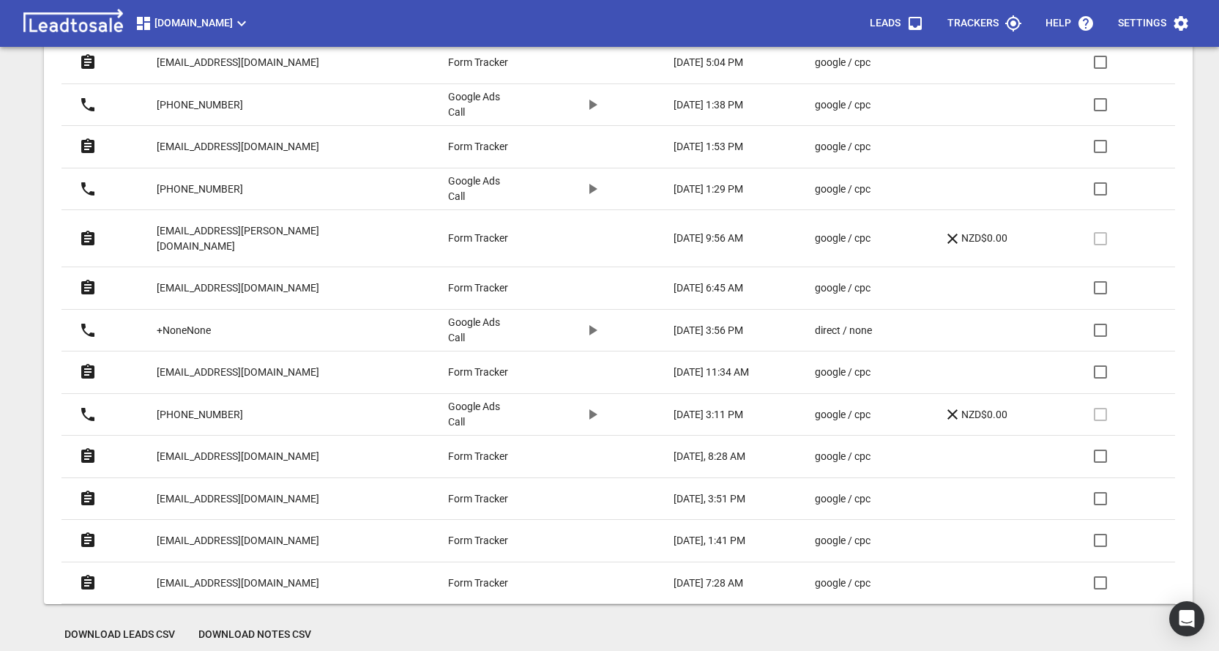
click at [1103, 485] on input "checkbox" at bounding box center [1100, 498] width 35 height 35
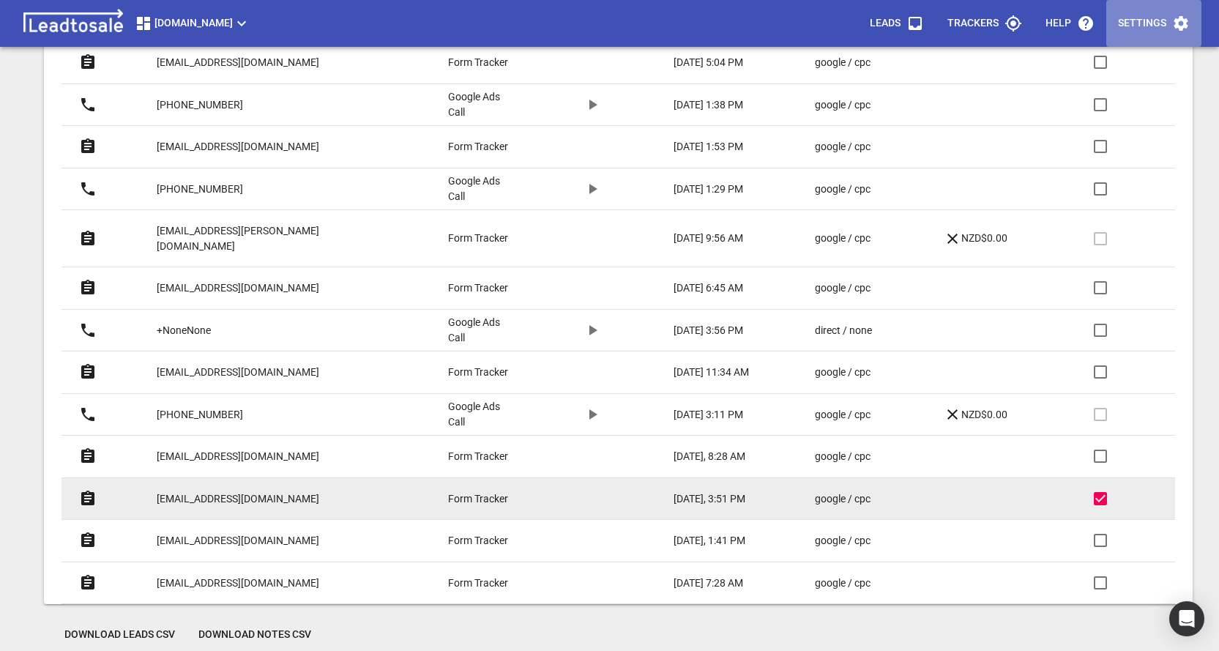
click at [1147, 25] on p "Settings" at bounding box center [1142, 23] width 48 height 15
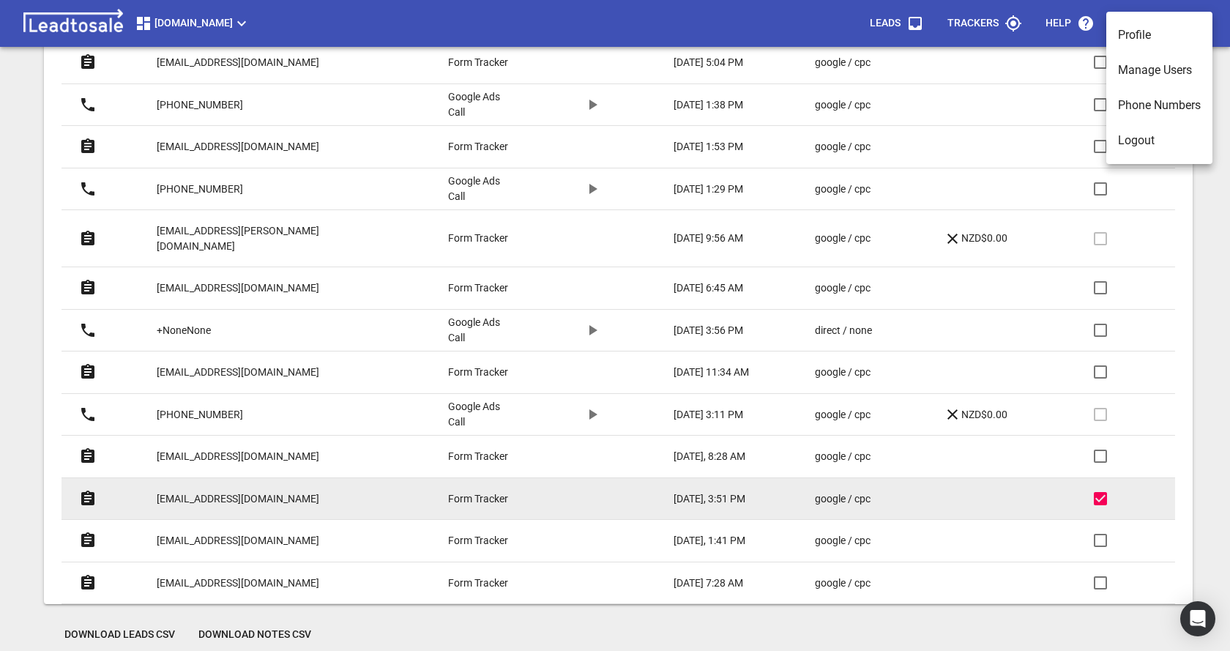
click at [1150, 253] on div at bounding box center [615, 325] width 1230 height 651
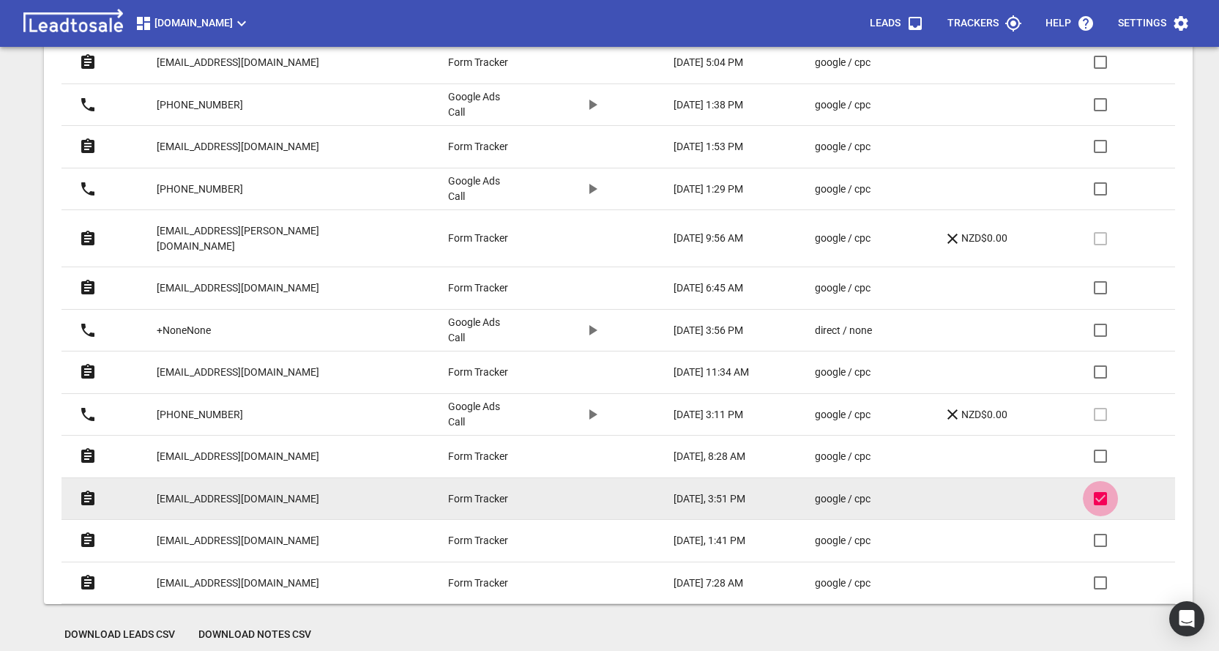
click at [1101, 483] on input "checkbox" at bounding box center [1100, 498] width 35 height 35
checkbox input "false"
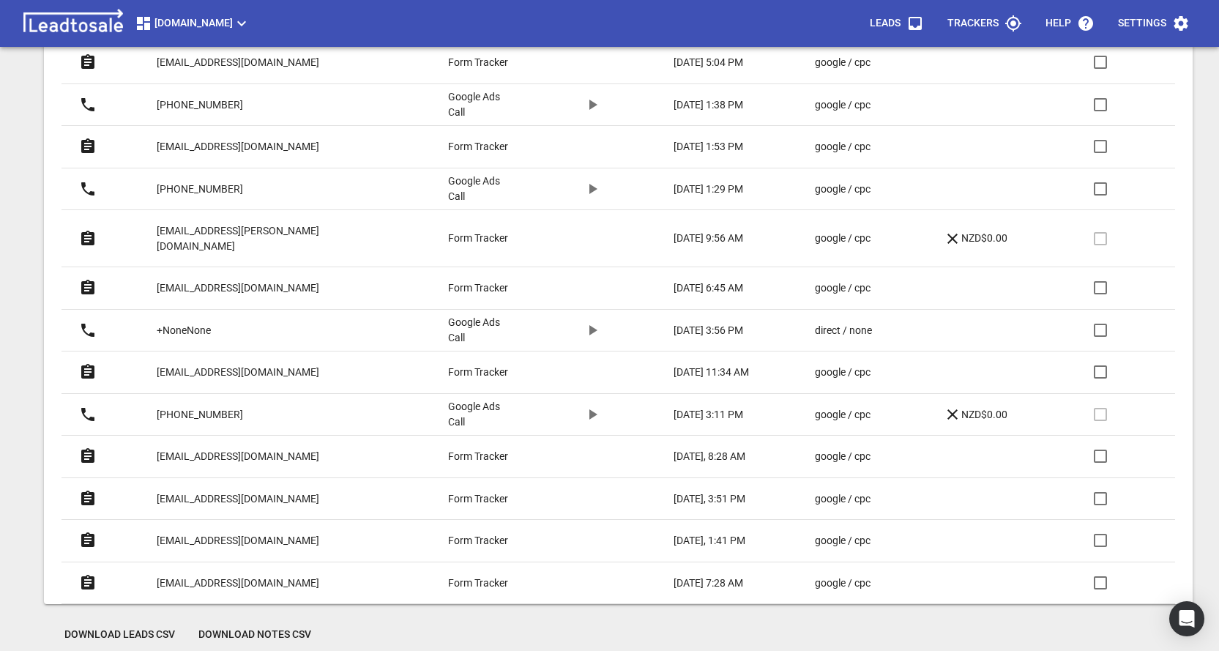
click at [239, 491] on p "[EMAIL_ADDRESS][DOMAIN_NAME]" at bounding box center [238, 498] width 163 height 15
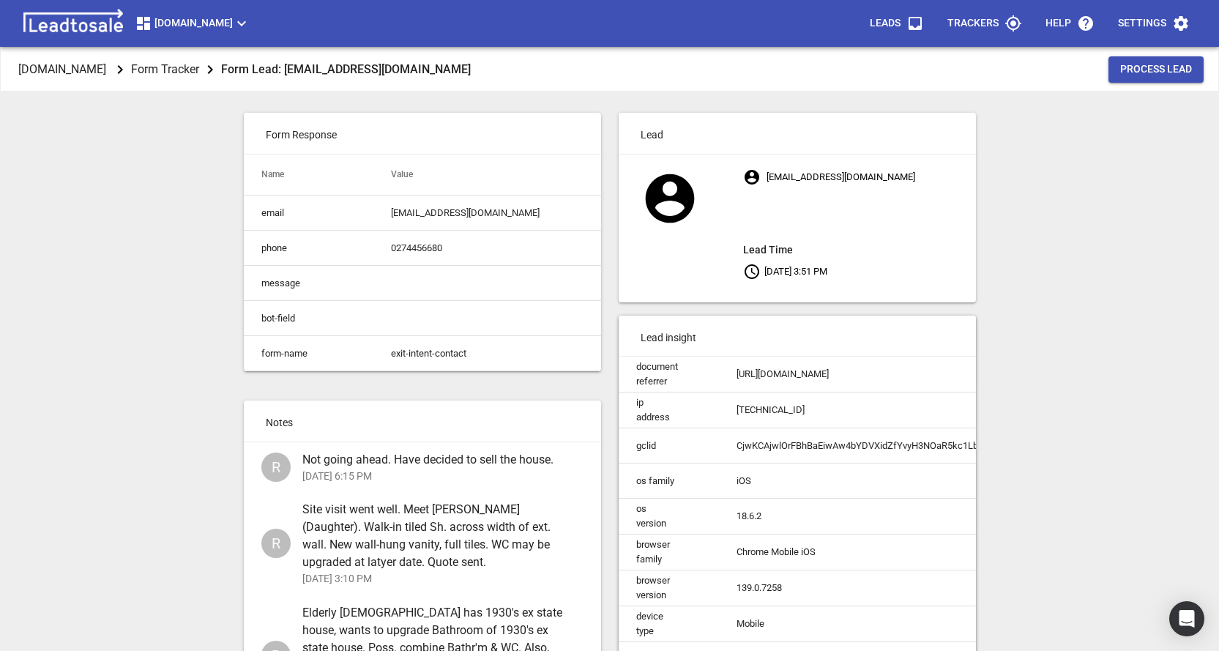
click at [1144, 69] on span "Process Lead" at bounding box center [1156, 69] width 72 height 15
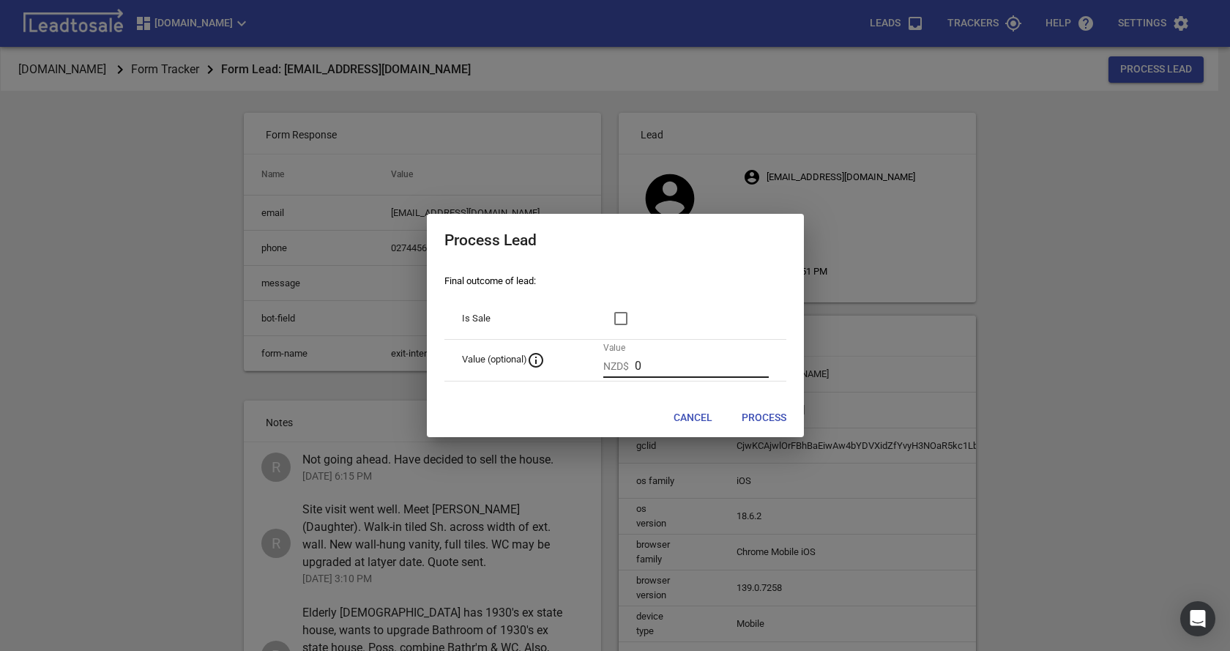
click at [642, 364] on input "0" at bounding box center [702, 365] width 134 height 23
type input "2000"
click at [762, 417] on span "Process" at bounding box center [764, 418] width 45 height 15
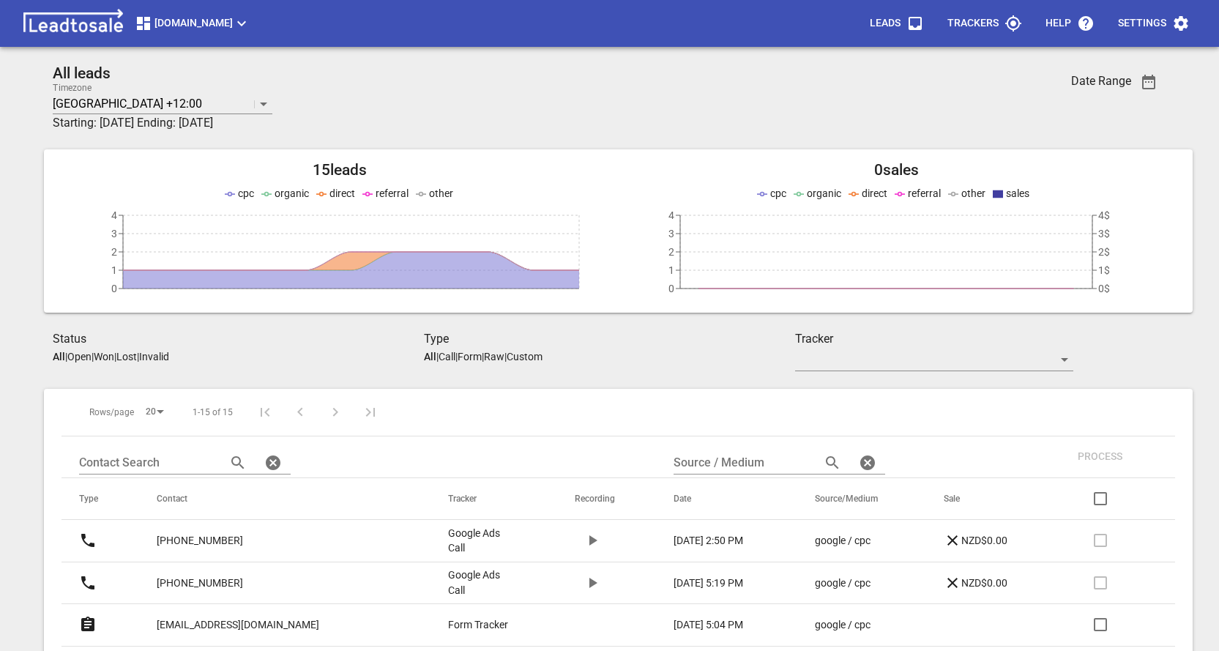
scroll to position [562, 0]
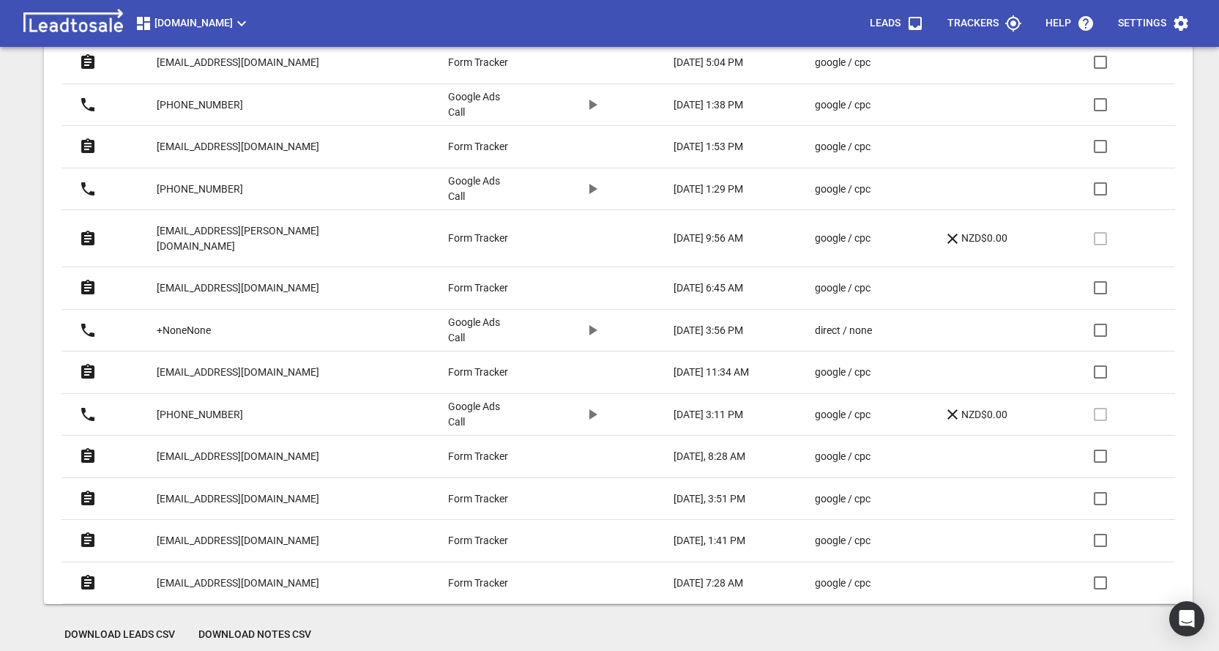
click at [1101, 484] on input "checkbox" at bounding box center [1100, 498] width 35 height 35
checkbox input "true"
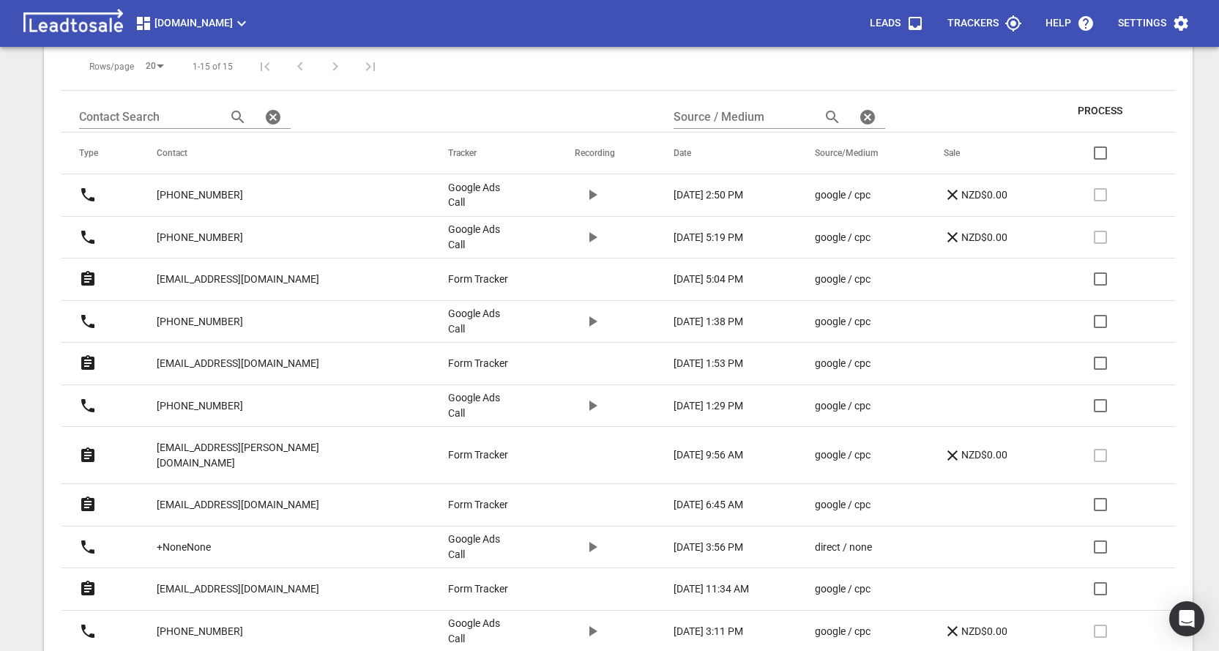
scroll to position [0, 0]
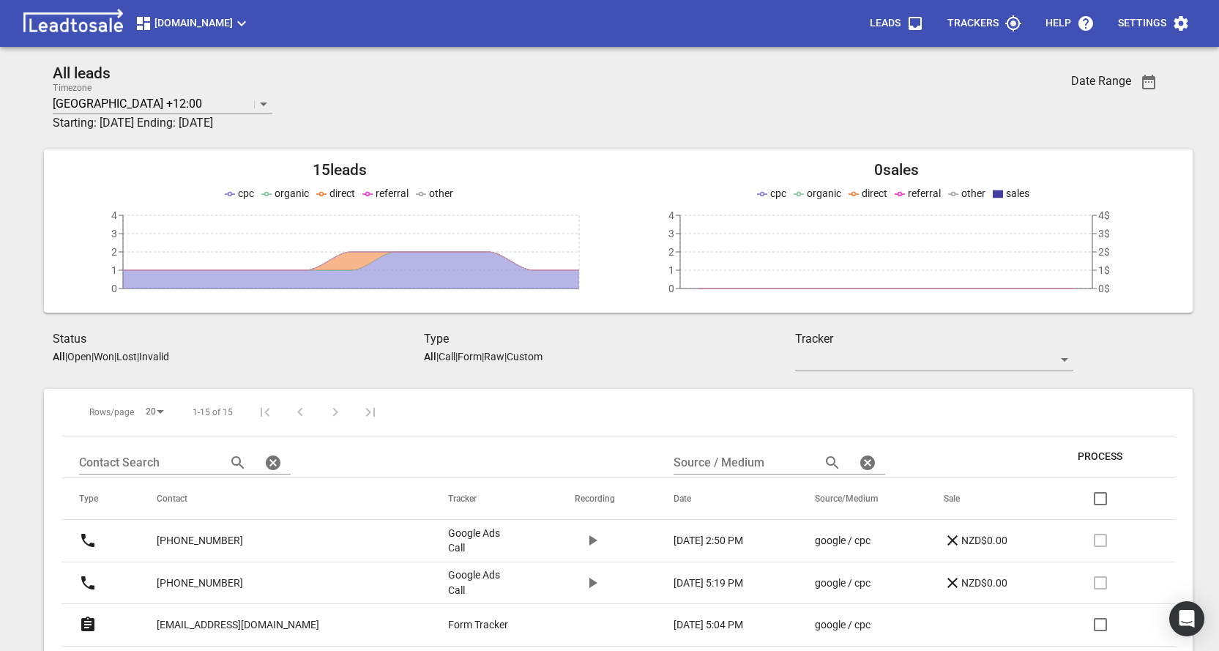
click at [1079, 456] on span "Process" at bounding box center [1100, 457] width 45 height 15
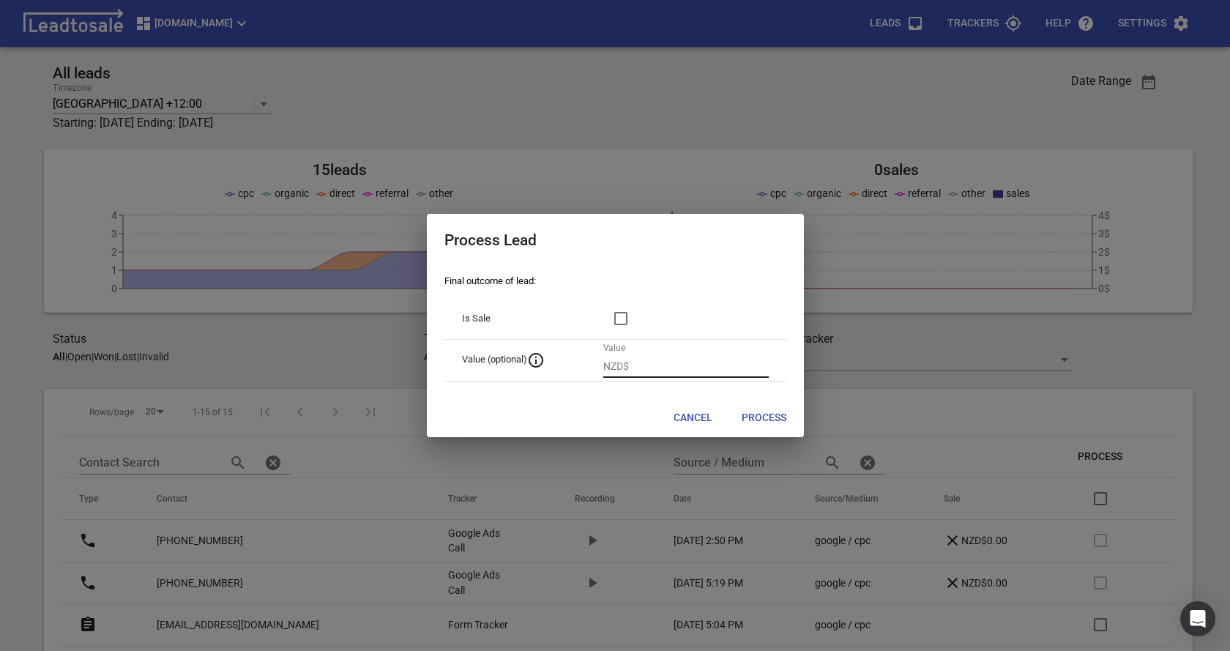
click at [629, 365] on p "NZD$" at bounding box center [616, 366] width 26 height 15
click at [644, 365] on input "number" at bounding box center [702, 365] width 134 height 23
type input "2000"
click at [758, 414] on span "Process" at bounding box center [764, 418] width 45 height 15
checkbox input "false"
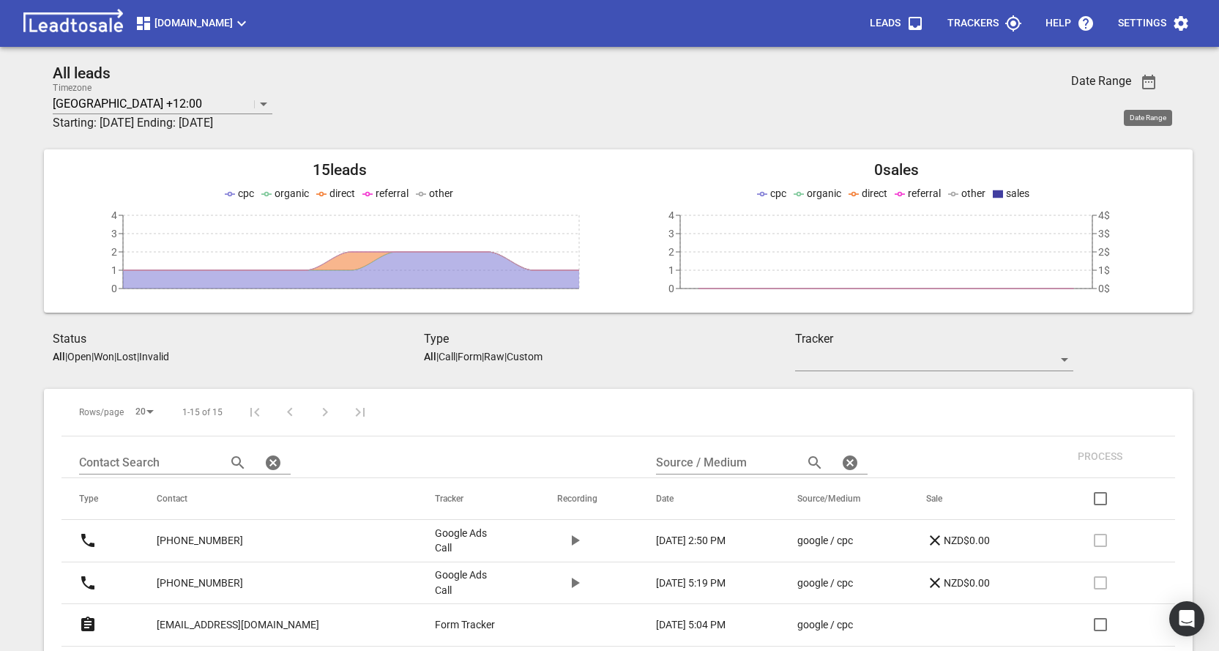
click at [1147, 83] on icon "button" at bounding box center [1149, 82] width 18 height 18
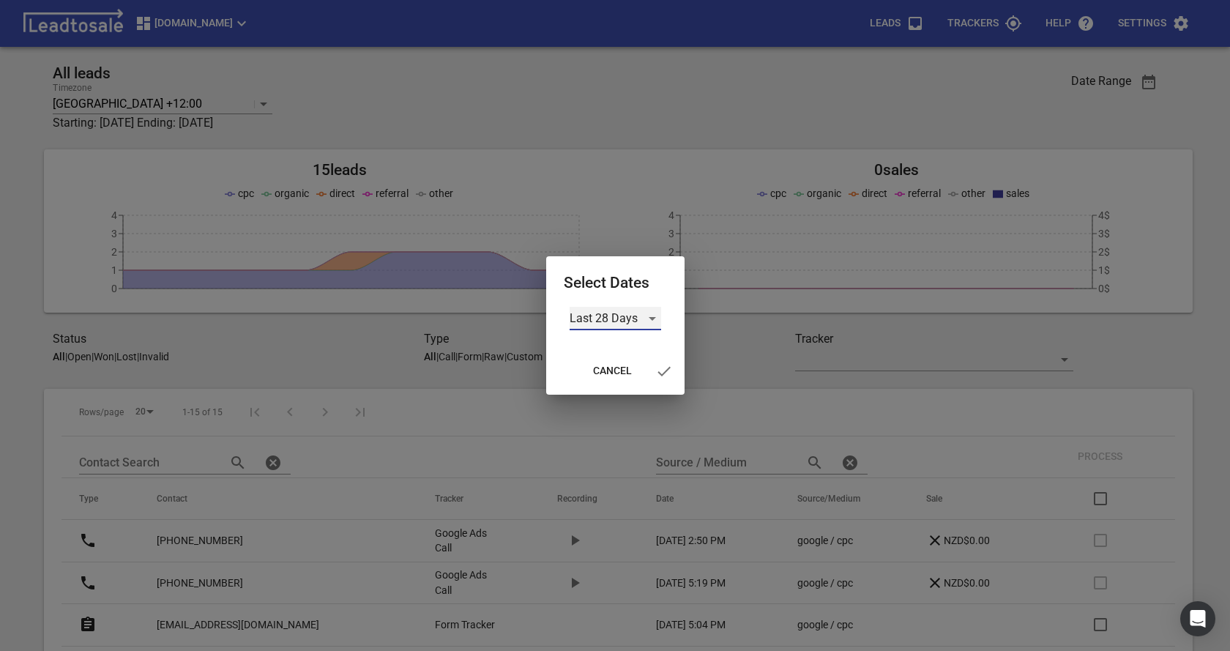
click at [619, 319] on div "Last 28 Days" at bounding box center [616, 318] width 92 height 23
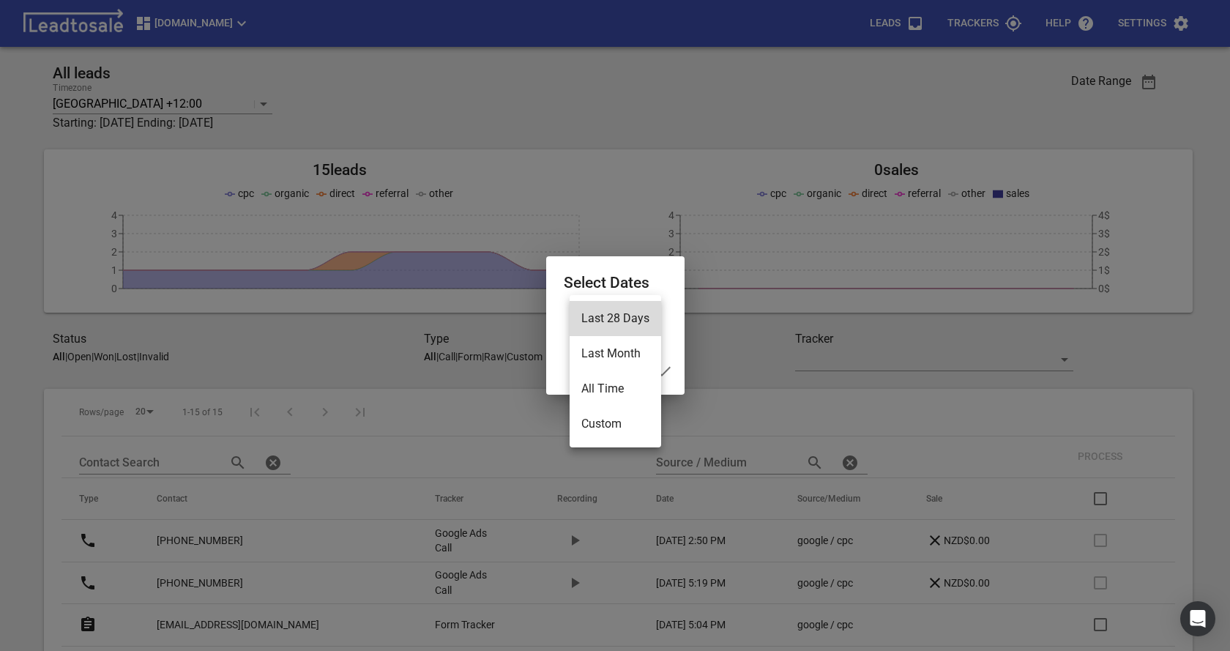
click at [606, 390] on li "All Time" at bounding box center [616, 388] width 92 height 35
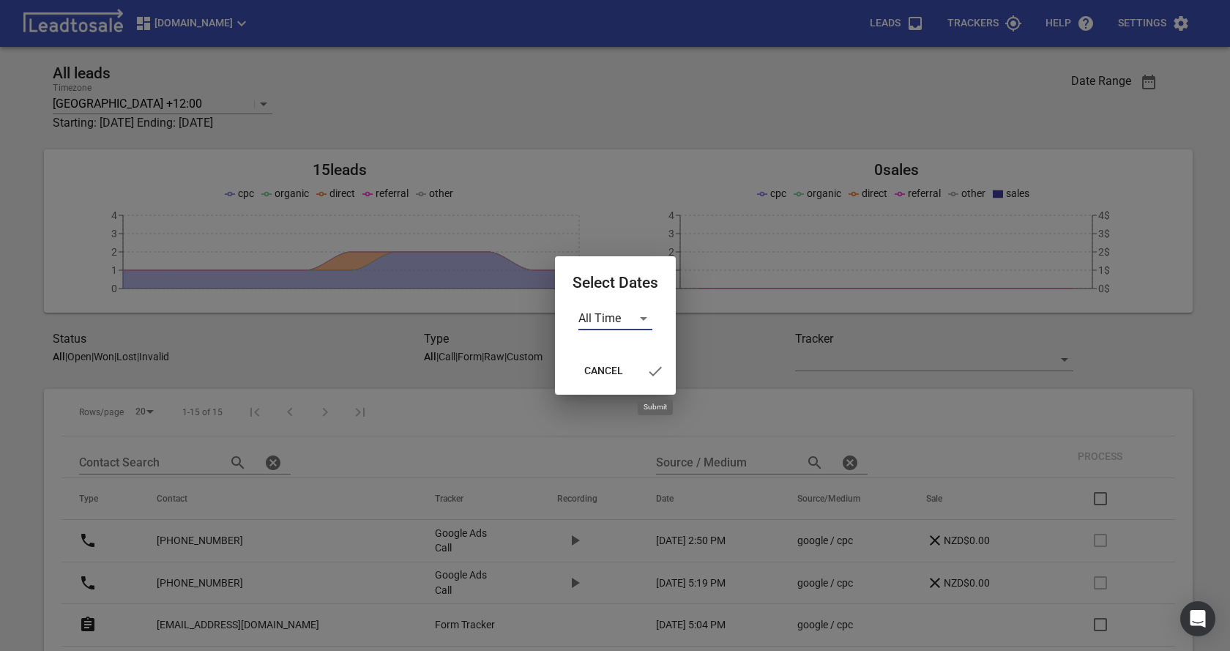
click at [651, 375] on icon "button" at bounding box center [656, 371] width 18 height 18
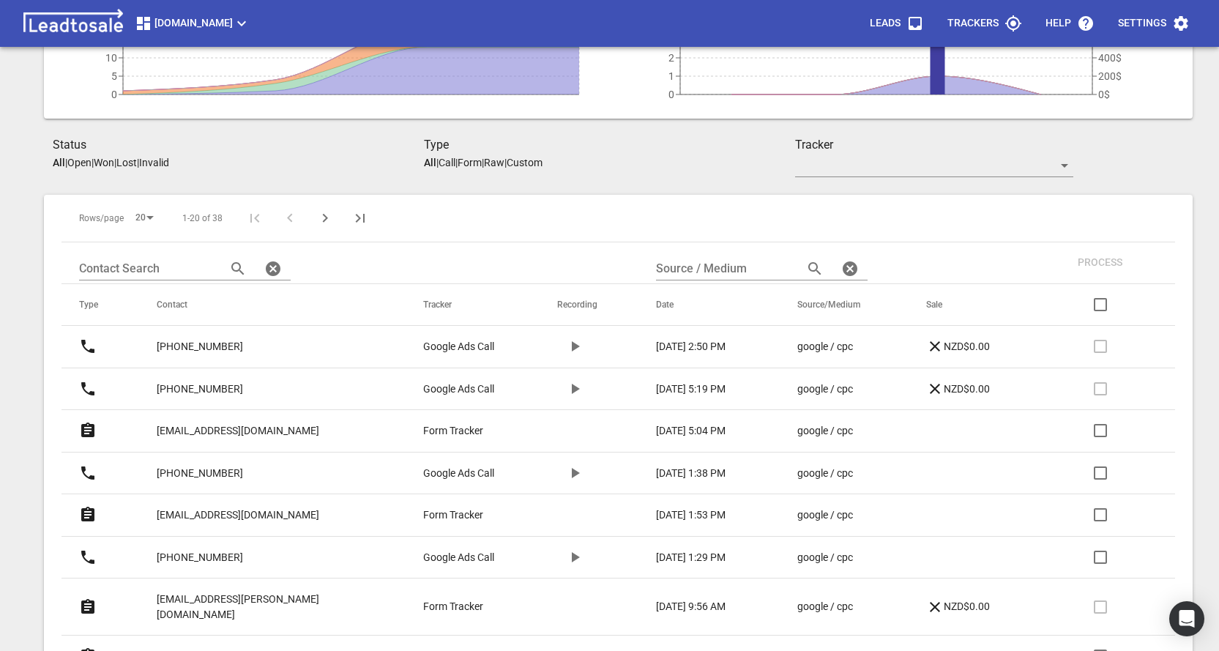
scroll to position [220, 0]
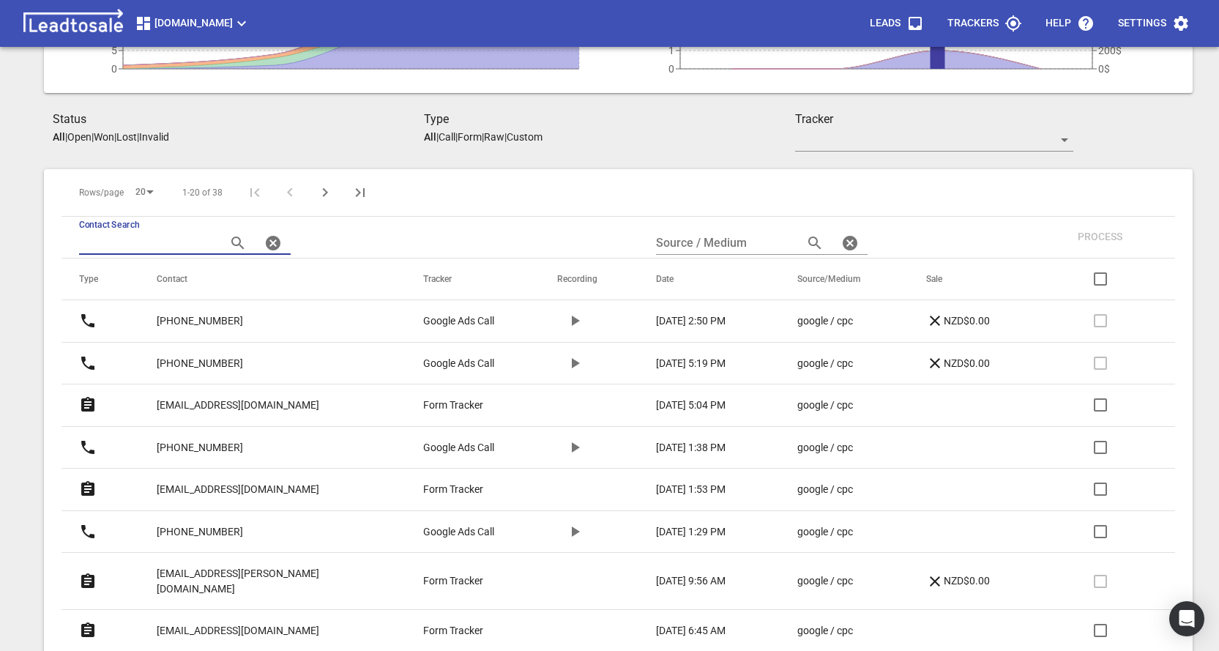
click at [159, 242] on input "text" at bounding box center [146, 242] width 135 height 23
type input "[PERSON_NAME]"
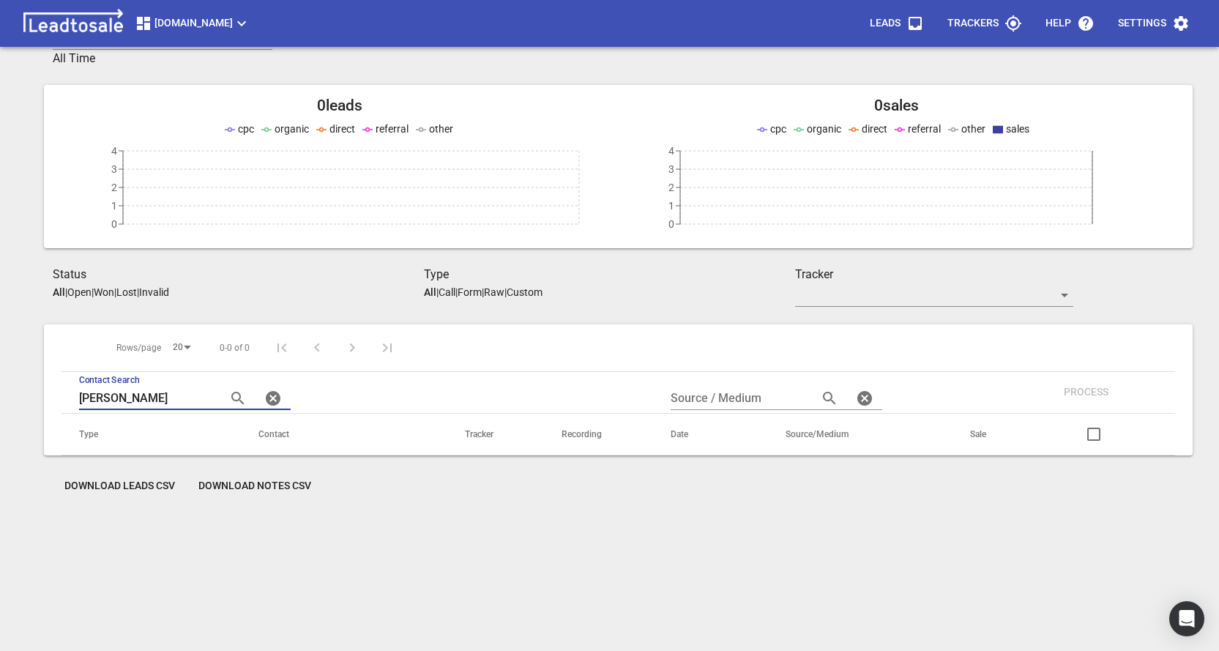
scroll to position [64, 0]
click at [267, 401] on icon "button" at bounding box center [273, 398] width 15 height 15
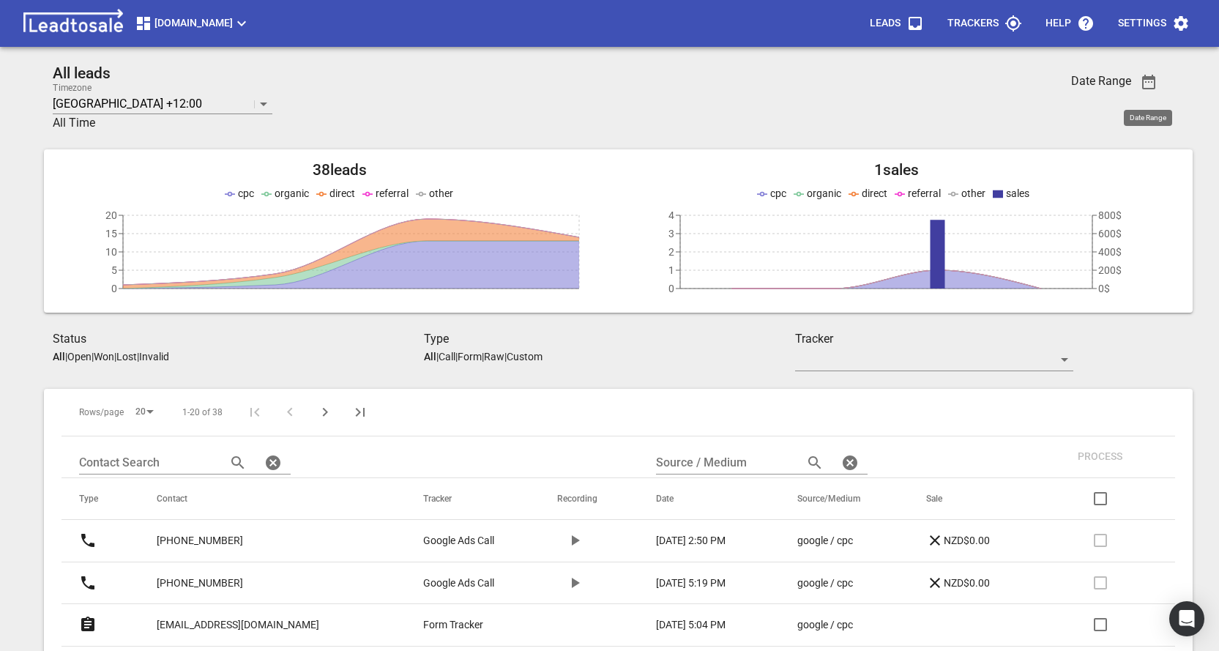
click at [1144, 81] on icon "button" at bounding box center [1149, 82] width 18 height 18
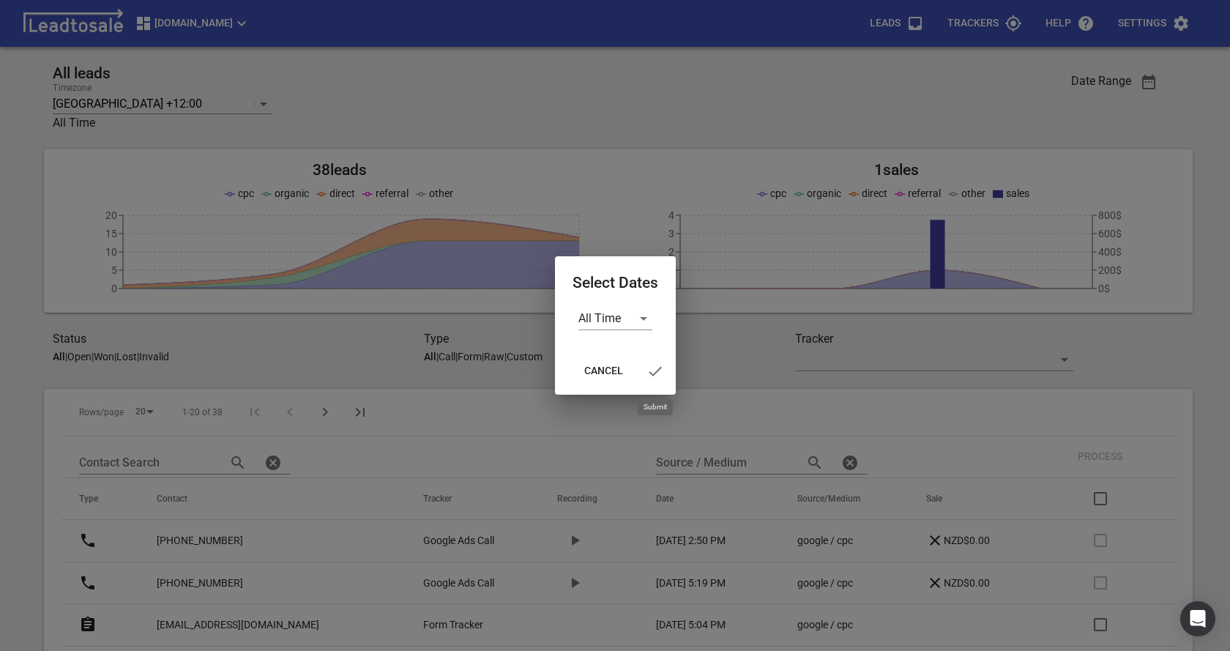
click at [657, 372] on icon "button" at bounding box center [655, 371] width 13 height 10
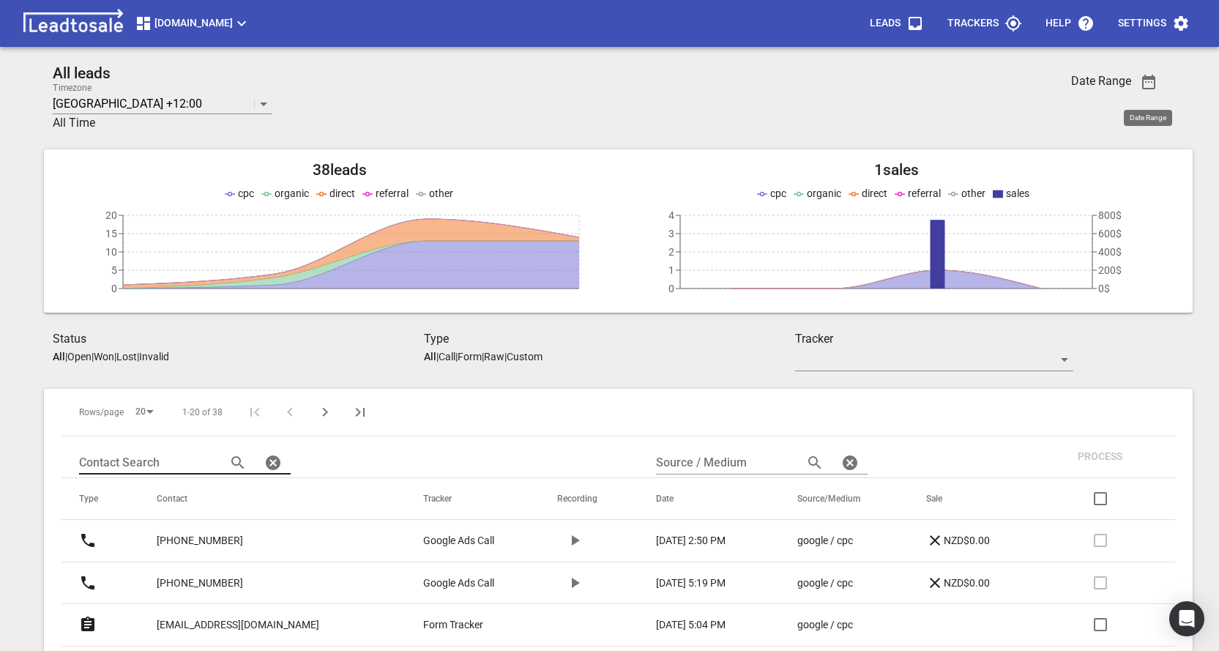
click at [117, 463] on input "text" at bounding box center [146, 462] width 135 height 23
paste input "6421489422"
type input "6421489422"
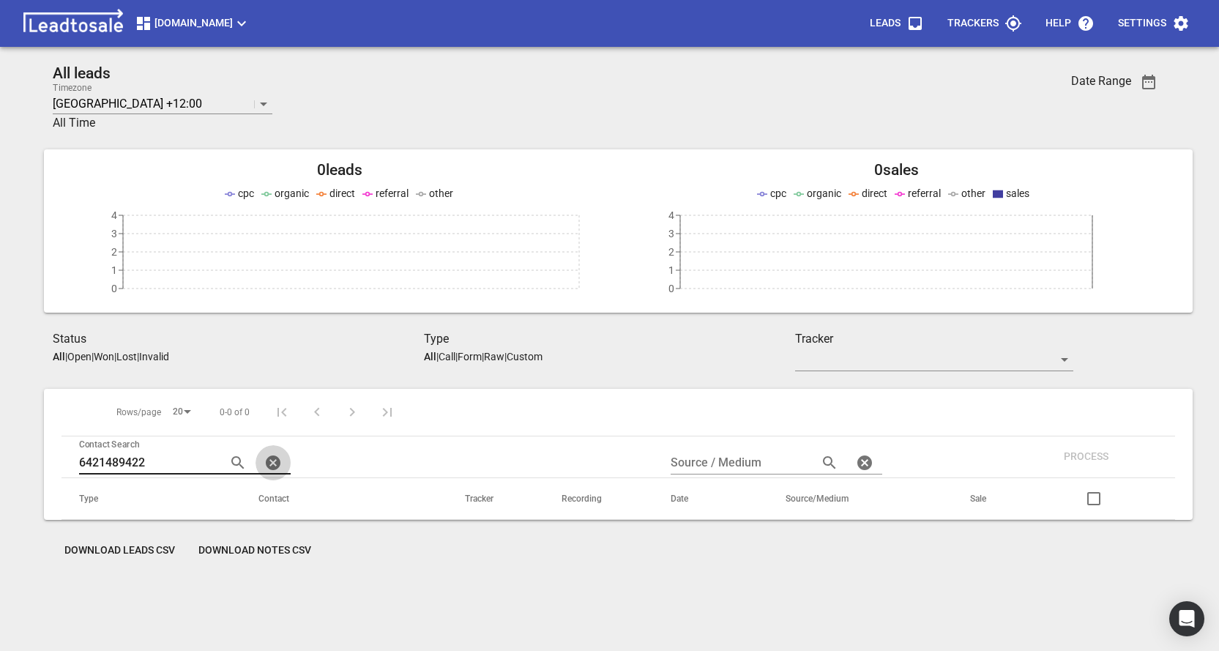
click at [266, 460] on icon "button" at bounding box center [273, 462] width 15 height 15
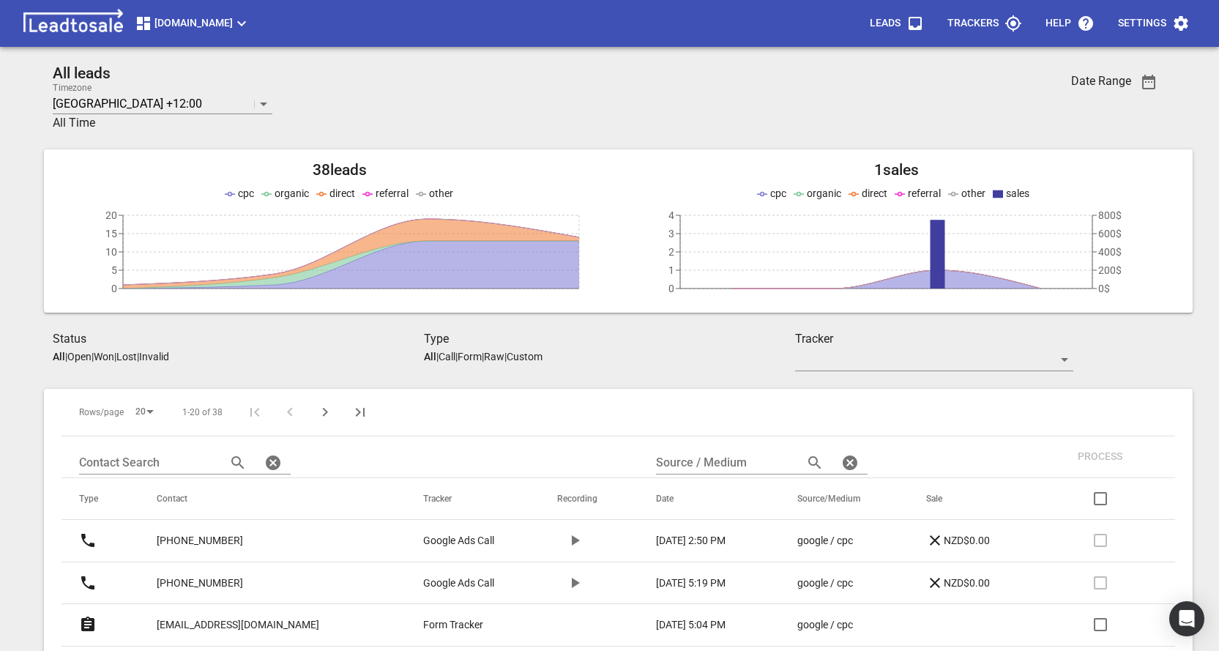
drag, startPoint x: 427, startPoint y: 418, endPoint x: 428, endPoint y: 428, distance: 10.4
click at [428, 418] on th at bounding box center [791, 413] width 770 height 48
